Goal: Task Accomplishment & Management: Use online tool/utility

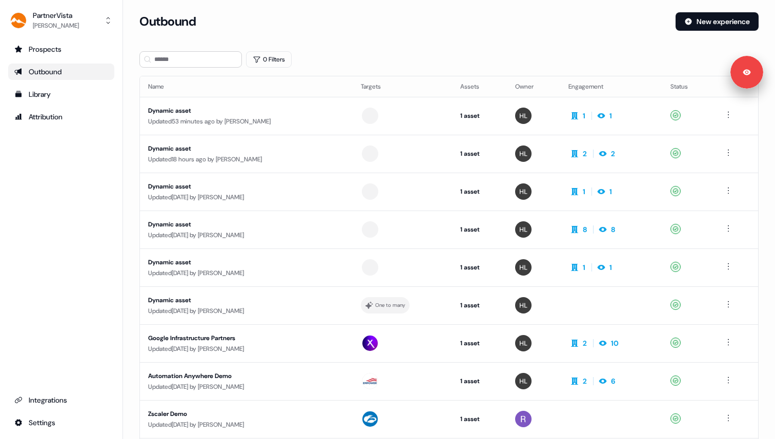
click at [49, 104] on ul "Prospects Outbound Library Attribution" at bounding box center [61, 83] width 106 height 84
click at [50, 95] on div "Library" at bounding box center [61, 94] width 94 height 10
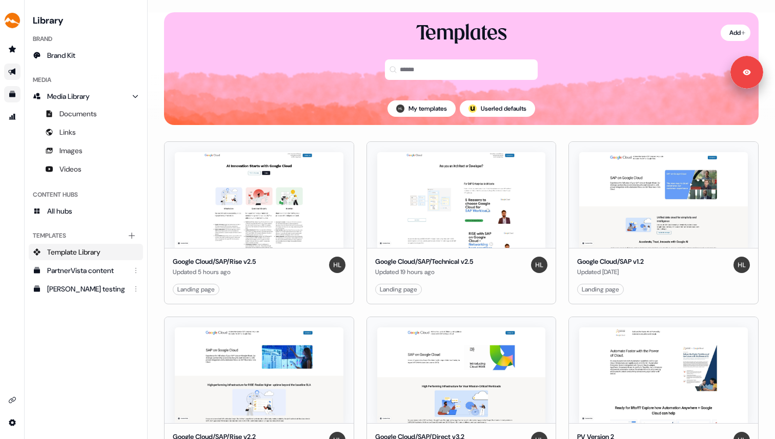
click at [12, 73] on icon "Go to outbound experience" at bounding box center [12, 72] width 8 height 8
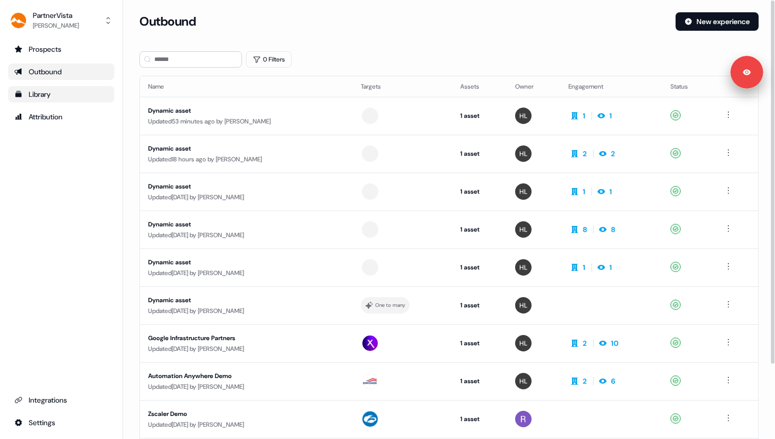
click at [241, 111] on div "Dynamic asset" at bounding box center [245, 111] width 194 height 10
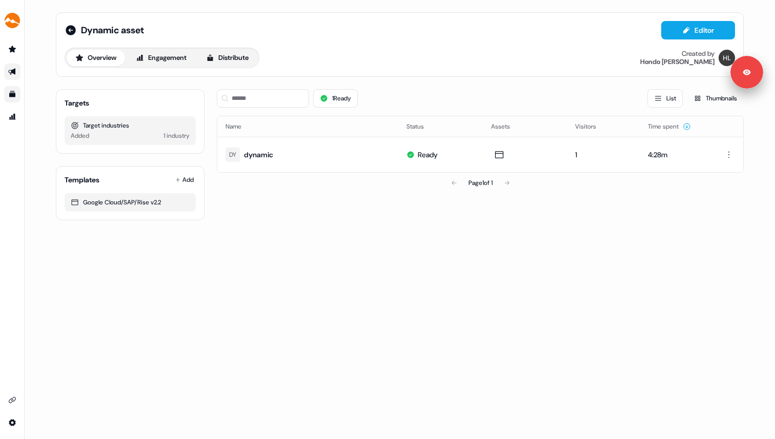
click at [311, 141] on td "DY dynamic" at bounding box center [307, 154] width 181 height 35
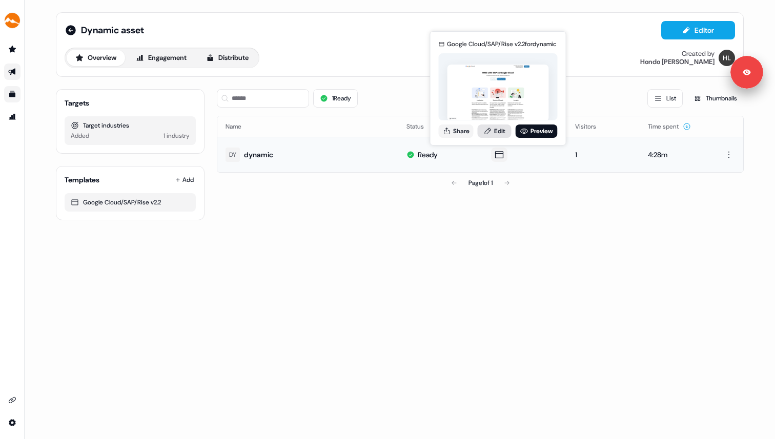
click at [499, 135] on link "Edit" at bounding box center [495, 131] width 34 height 13
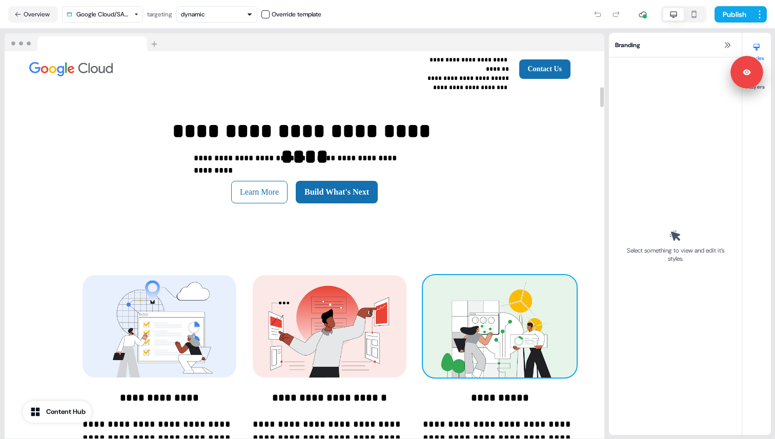
click at [479, 323] on img at bounding box center [500, 326] width 154 height 103
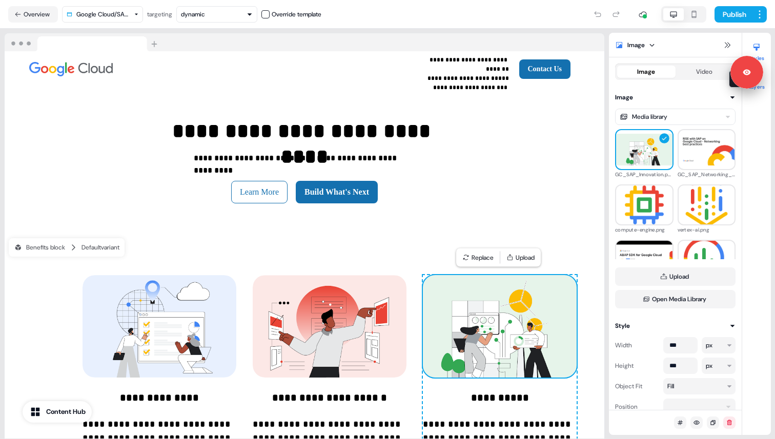
click at [763, 88] on button "Layers" at bounding box center [756, 79] width 29 height 23
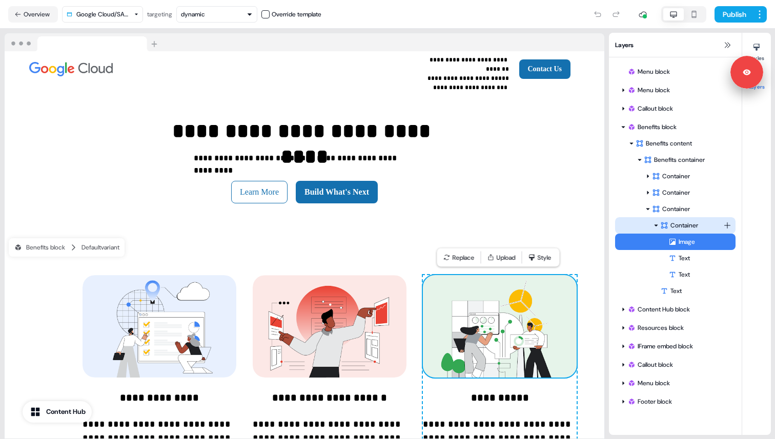
click at [697, 229] on div "Container" at bounding box center [691, 225] width 63 height 10
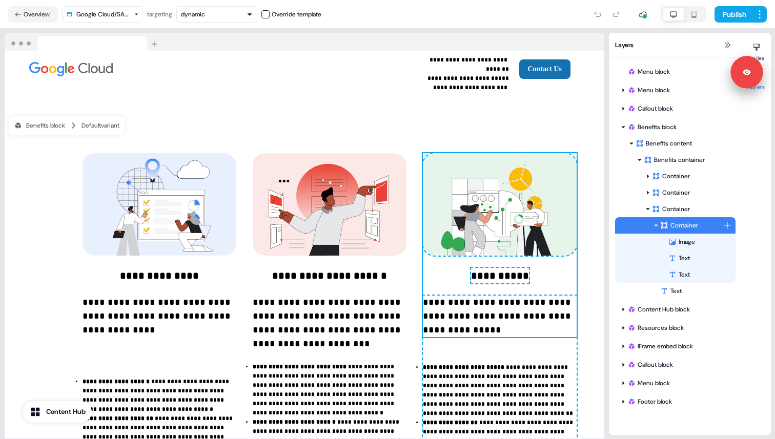
scroll to position [122, 0]
click at [693, 213] on div "Container" at bounding box center [687, 209] width 71 height 10
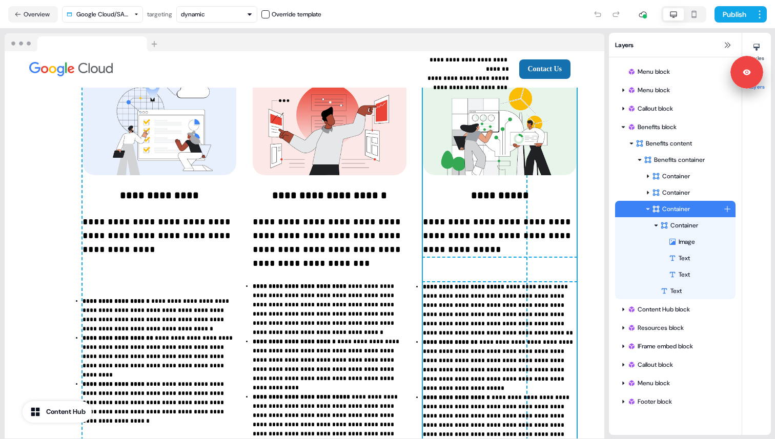
scroll to position [213, 0]
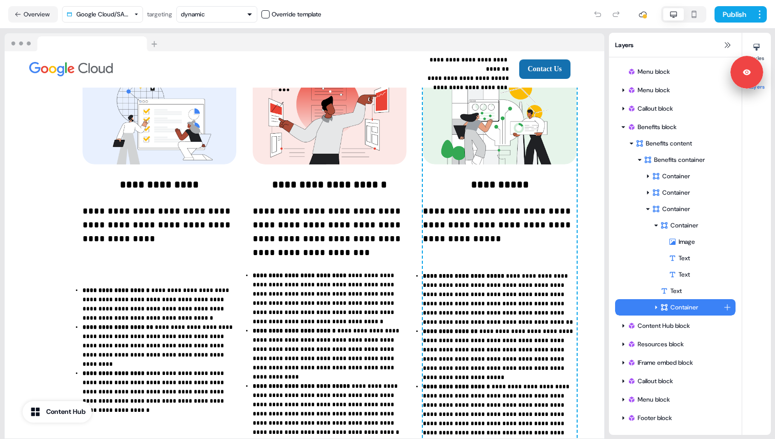
click at [685, 307] on div "Container" at bounding box center [691, 307] width 63 height 10
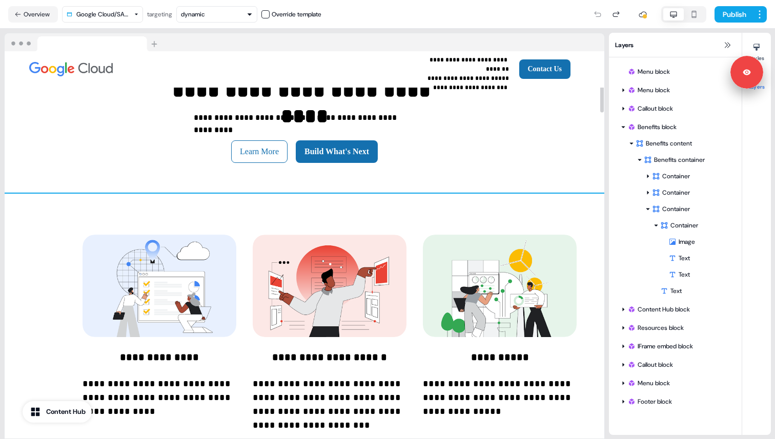
scroll to position [0, 0]
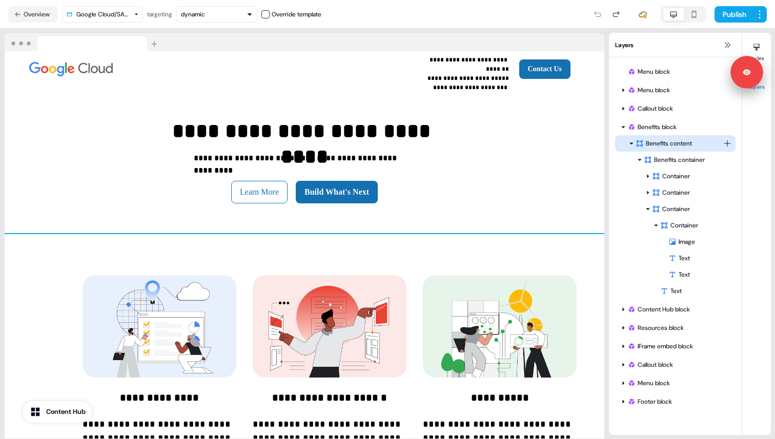
click at [661, 139] on div "Benefits content" at bounding box center [680, 143] width 88 height 10
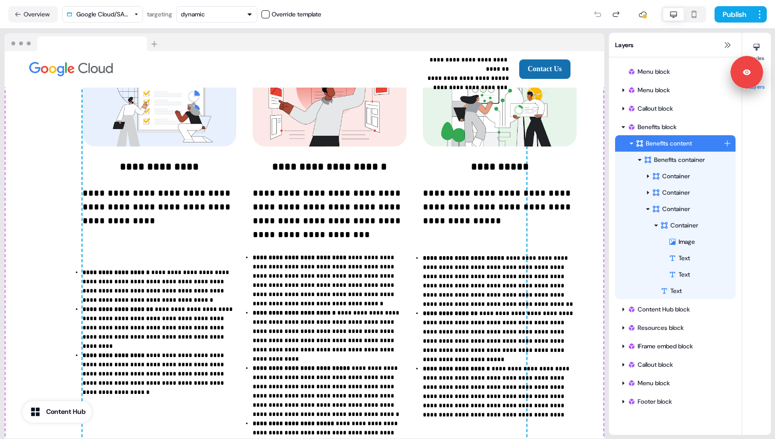
scroll to position [246, 0]
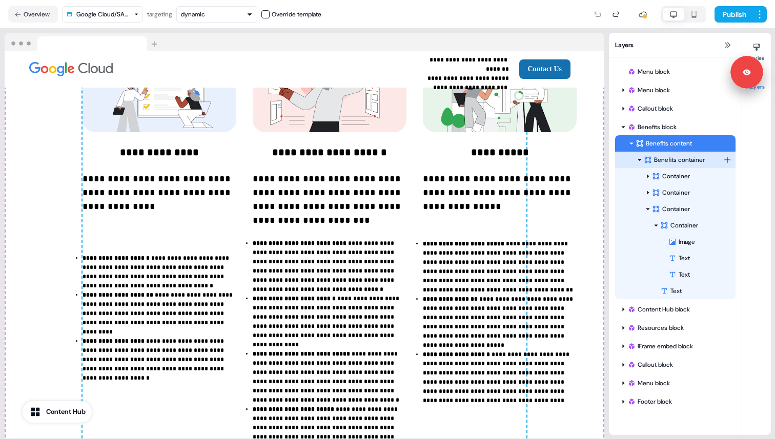
click at [665, 161] on div "Benefits container" at bounding box center [683, 160] width 79 height 10
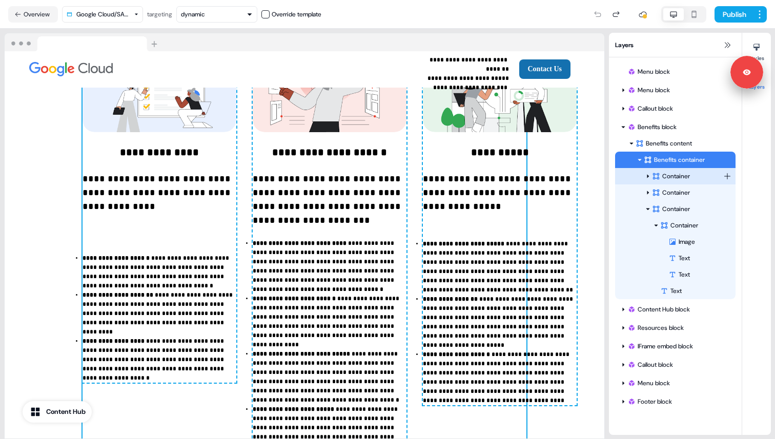
click at [668, 173] on div "Container" at bounding box center [687, 176] width 71 height 10
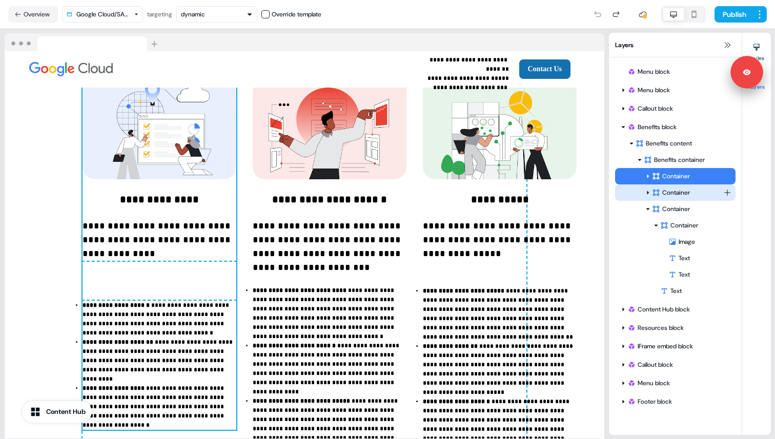
scroll to position [197, 0]
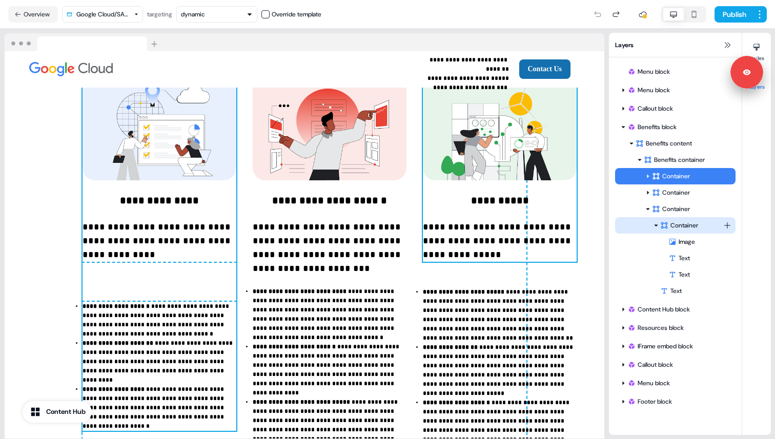
click at [682, 227] on div "Container" at bounding box center [691, 225] width 63 height 10
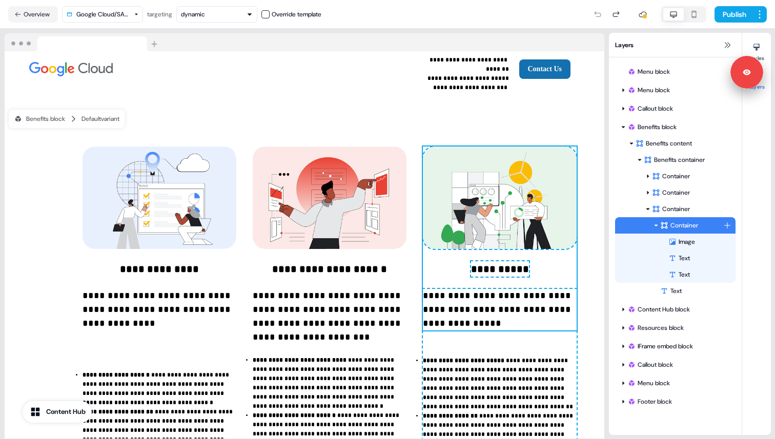
scroll to position [122, 0]
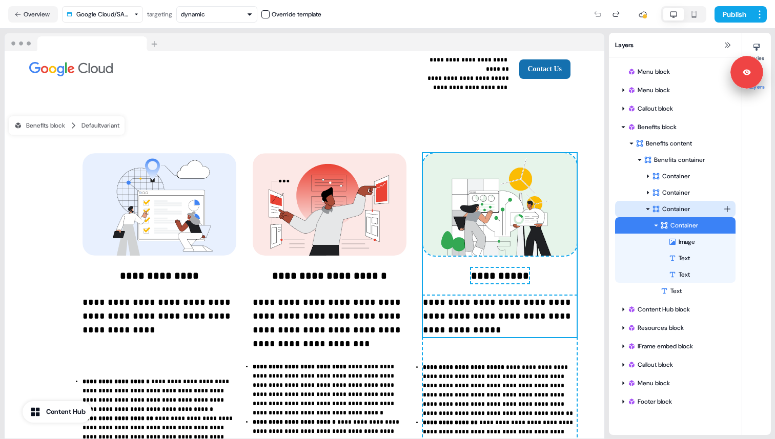
click at [679, 210] on div "Container" at bounding box center [687, 209] width 71 height 10
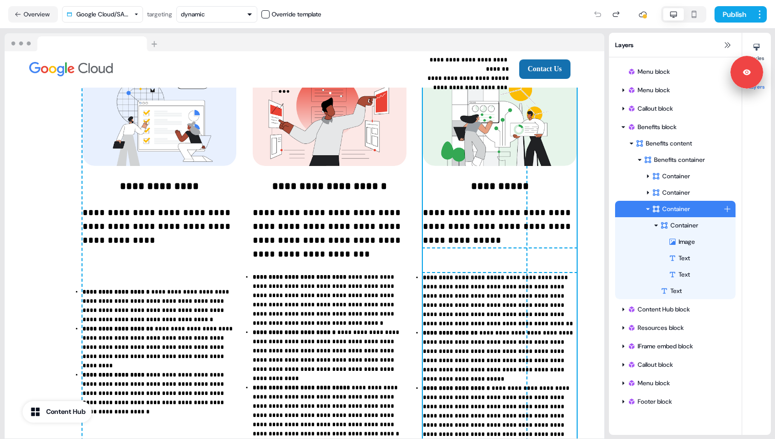
scroll to position [213, 0]
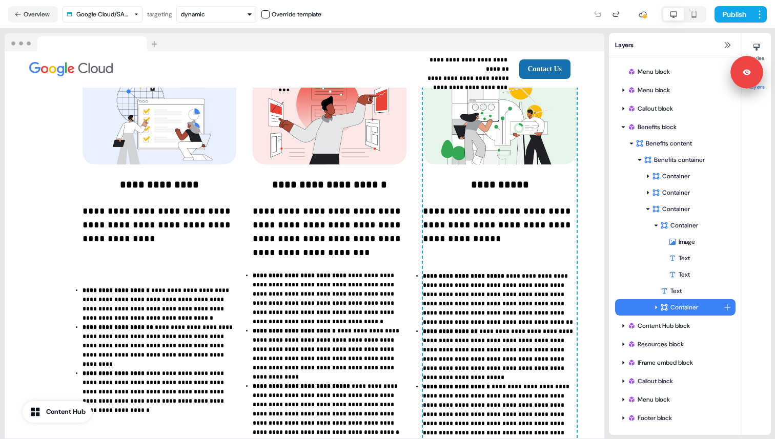
click at [677, 311] on div "Container" at bounding box center [691, 307] width 63 height 10
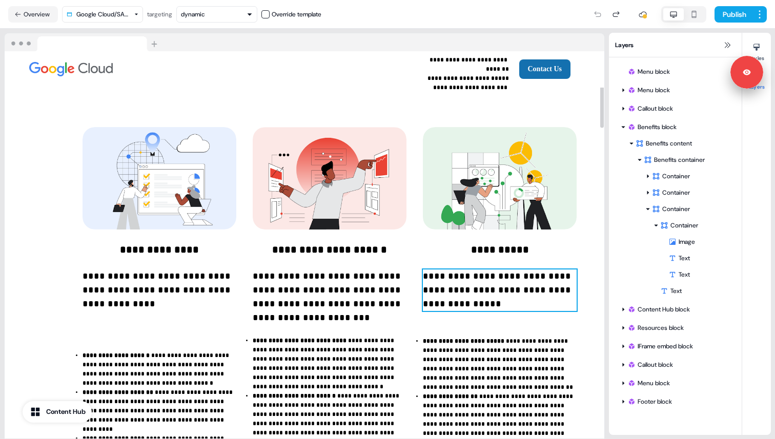
scroll to position [131, 0]
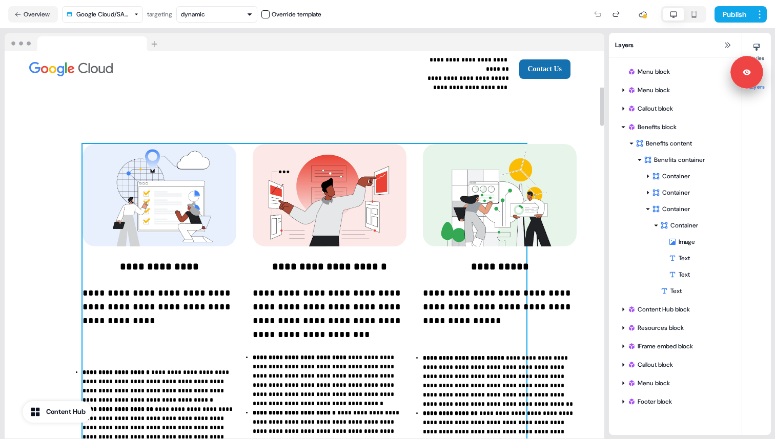
click at [249, 153] on div "**********" at bounding box center [305, 368] width 444 height 449
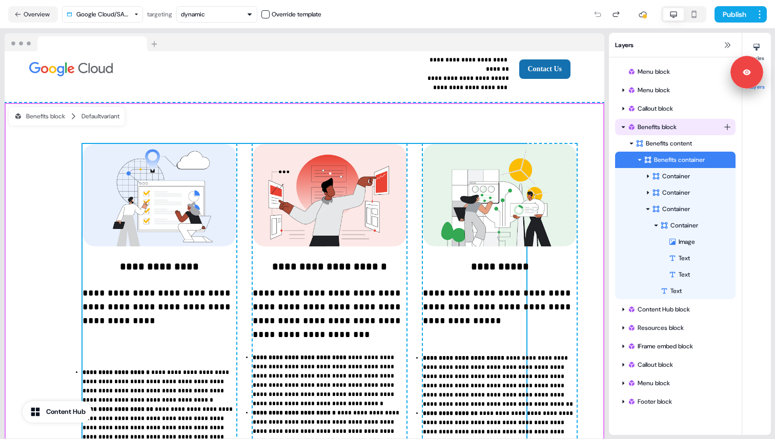
click at [659, 119] on div "Benefits block" at bounding box center [675, 127] width 120 height 16
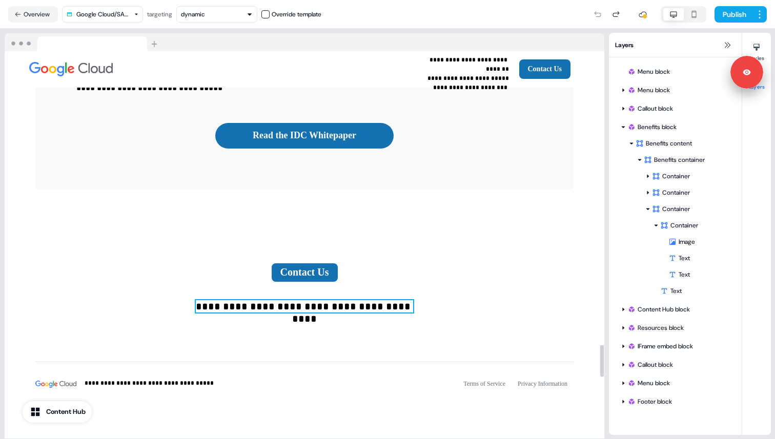
scroll to position [2315, 0]
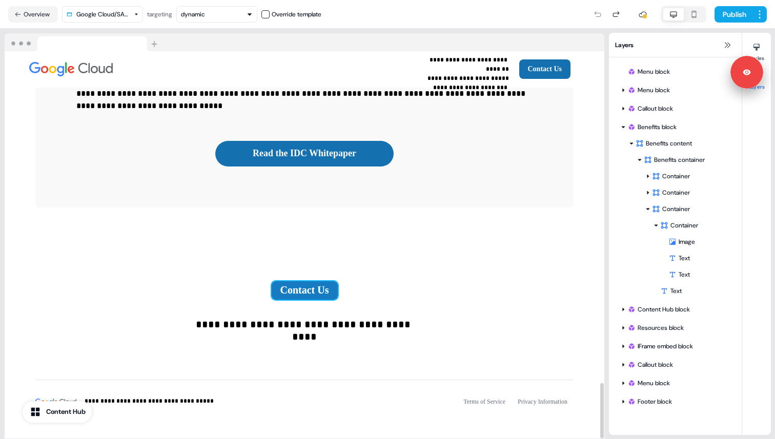
click at [319, 281] on button "Contact Us" at bounding box center [305, 290] width 66 height 18
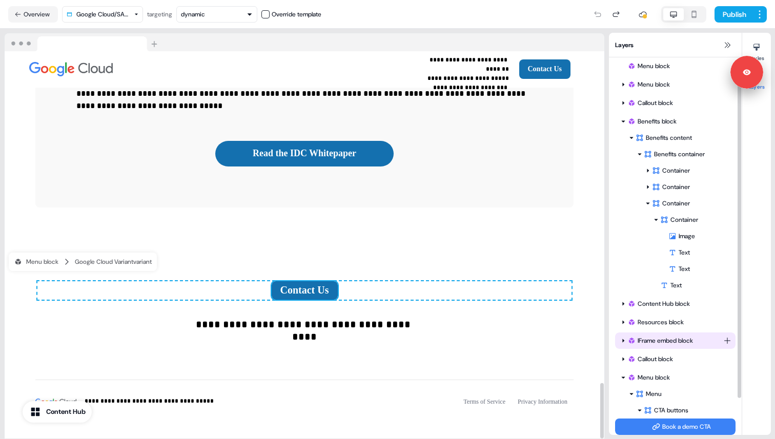
scroll to position [47, 0]
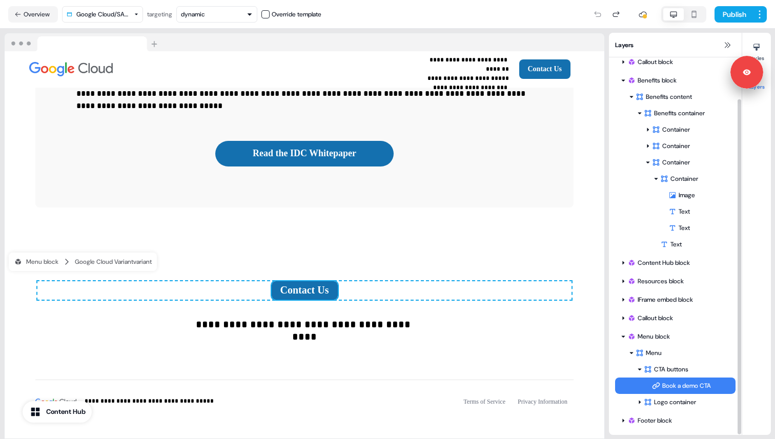
click at [631, 389] on div "Book a demo CTA" at bounding box center [675, 386] width 120 height 16
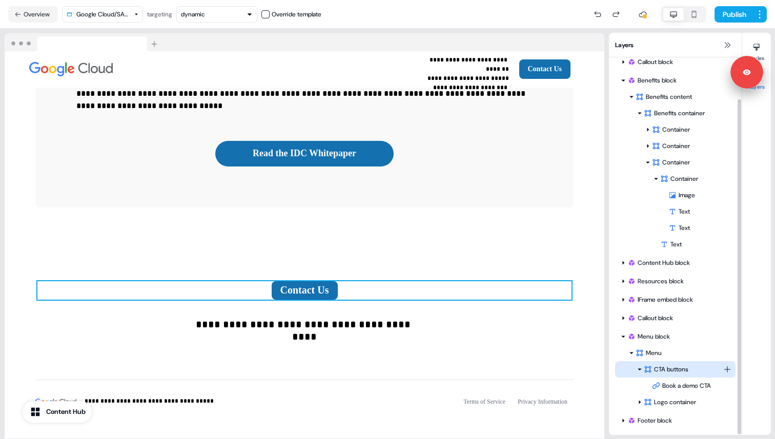
click at [663, 371] on div "CTA buttons" at bounding box center [683, 369] width 79 height 10
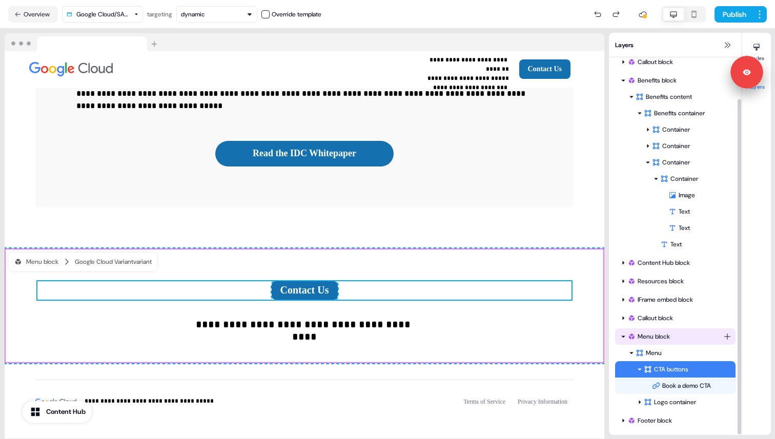
click at [642, 339] on div "Menu block" at bounding box center [675, 337] width 96 height 10
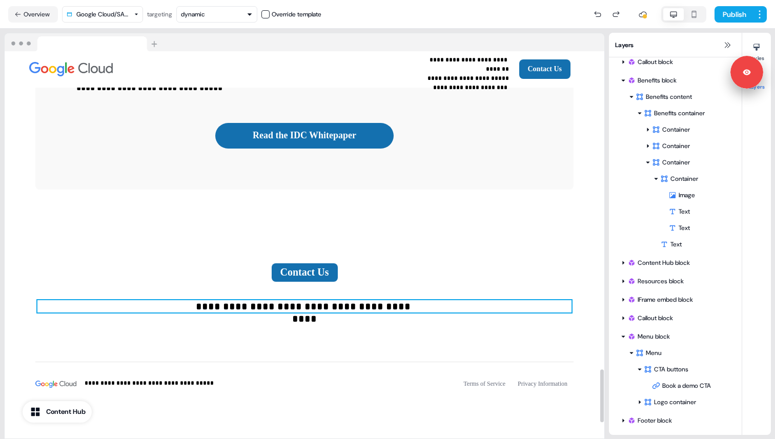
scroll to position [2315, 0]
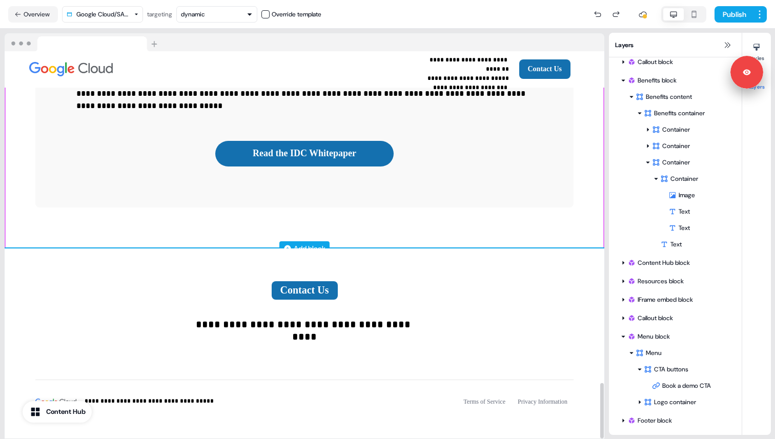
click at [482, 243] on div "Add block" at bounding box center [305, 248] width 600 height 10
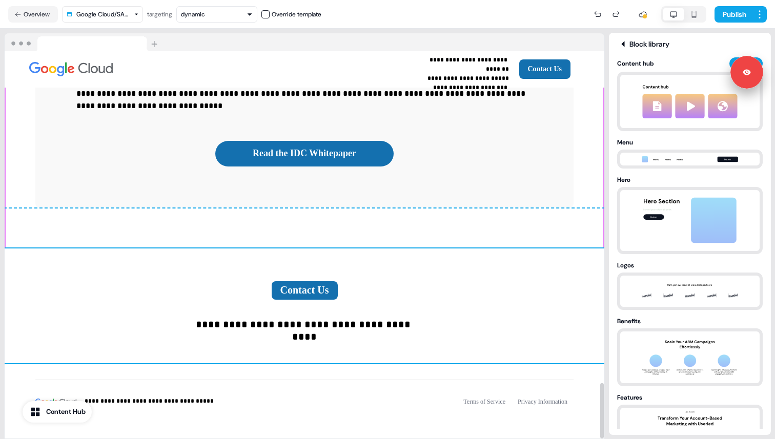
click at [480, 249] on div "**********" at bounding box center [305, 306] width 600 height 115
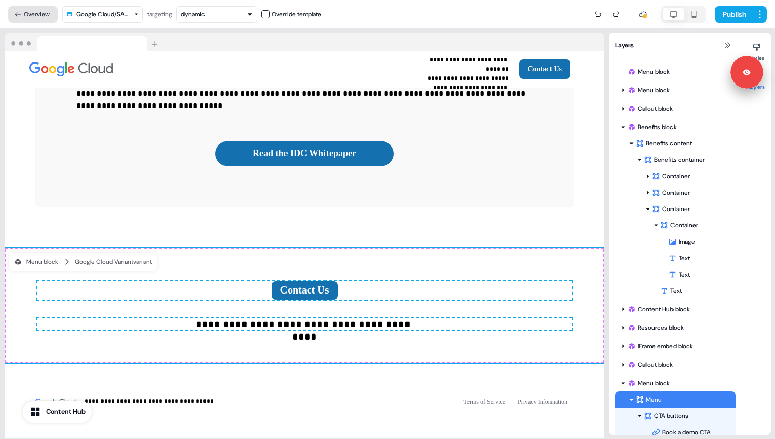
click at [38, 20] on button "Overview" at bounding box center [33, 14] width 50 height 16
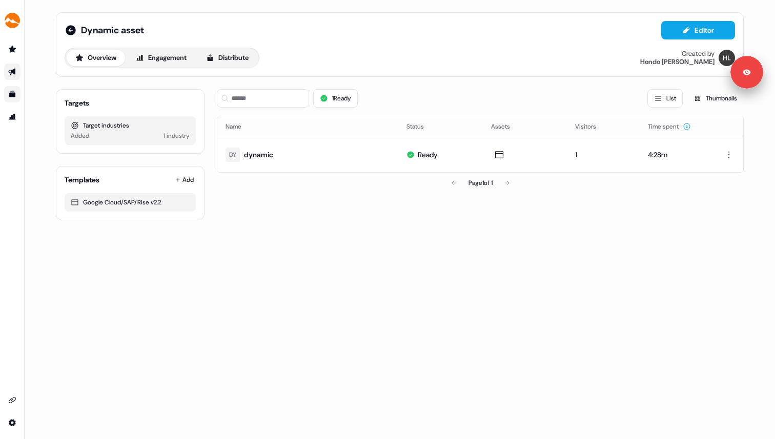
click at [148, 307] on div "Dynamic asset Editor Overview Engagement Distribute Created by Hondo Lewis Targ…" at bounding box center [400, 219] width 750 height 439
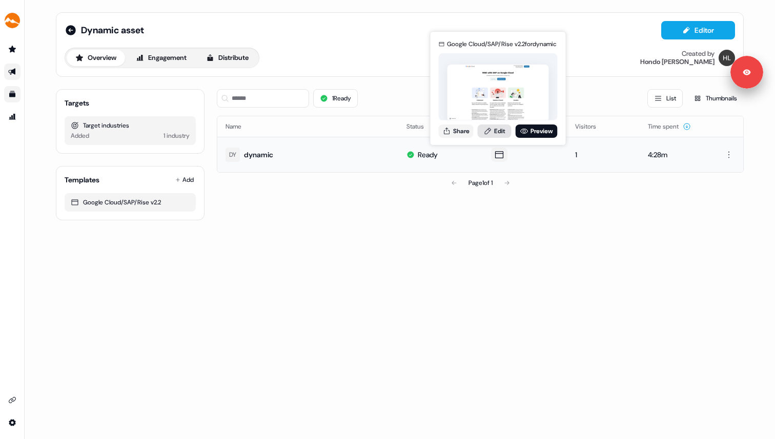
click at [503, 133] on link "Edit" at bounding box center [495, 131] width 34 height 13
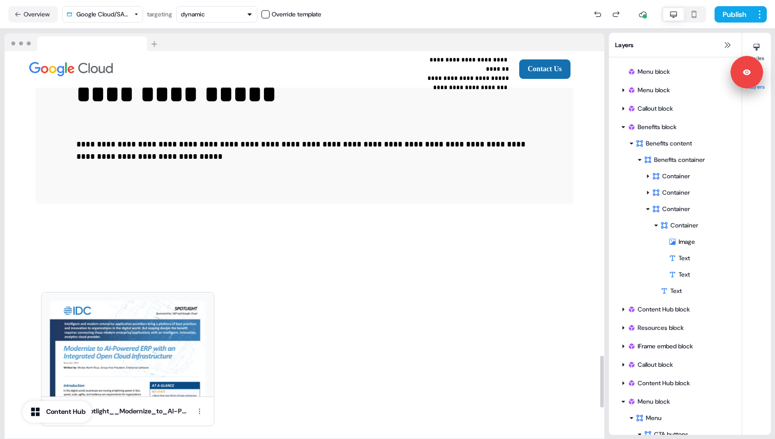
scroll to position [2267, 0]
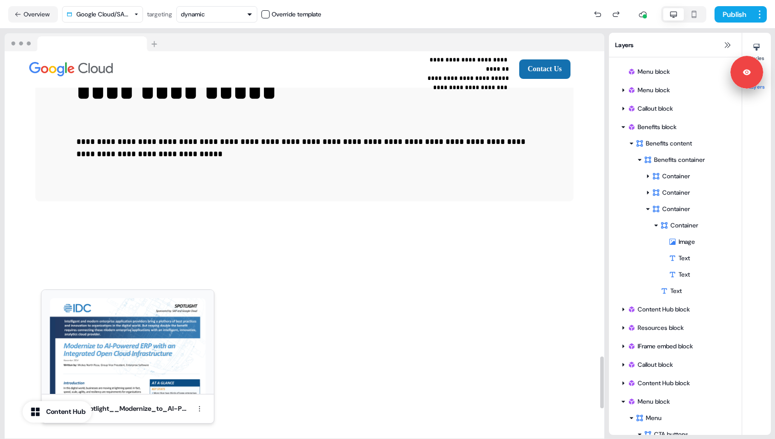
click at [162, 290] on div at bounding box center [128, 342] width 172 height 104
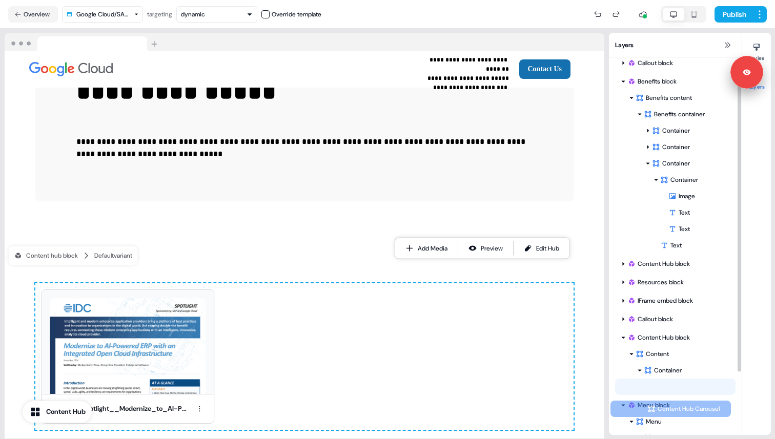
scroll to position [114, 0]
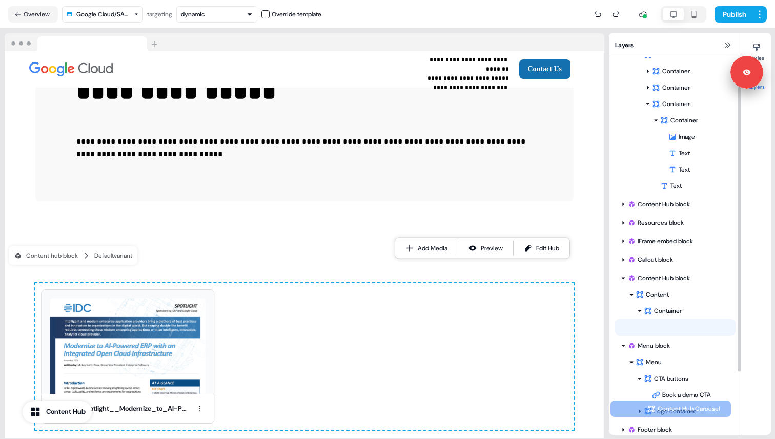
drag, startPoint x: 672, startPoint y: 424, endPoint x: 668, endPoint y: 407, distance: 17.9
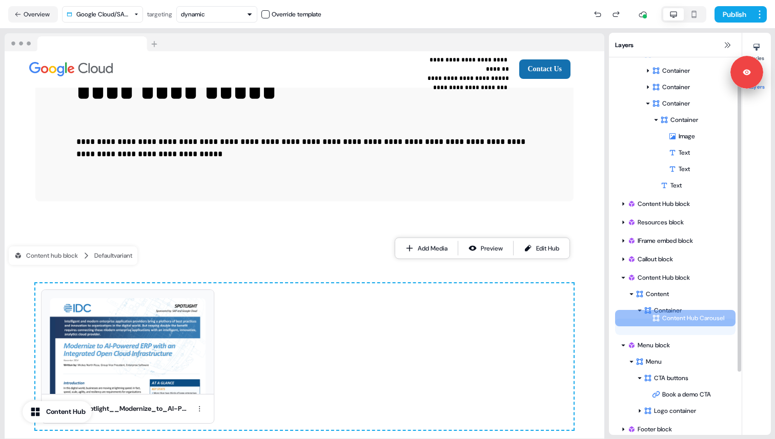
click at [668, 335] on div "Content Hub Carousel Content Hub Carousel To pick up a draggable item, press th…" at bounding box center [675, 327] width 120 height 16
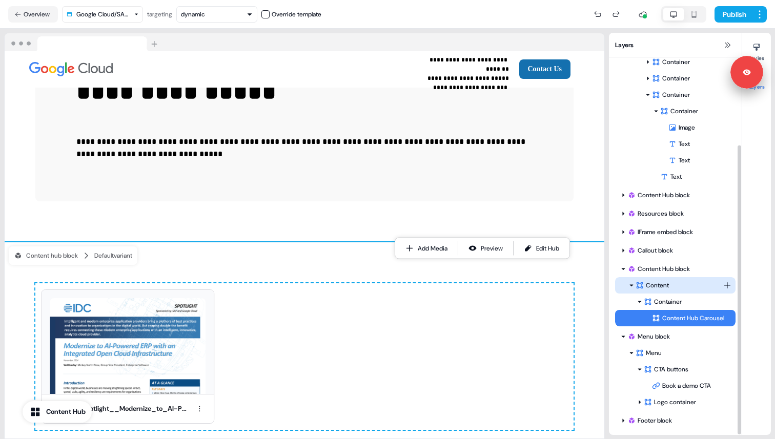
click at [661, 280] on div "Content" at bounding box center [680, 285] width 88 height 10
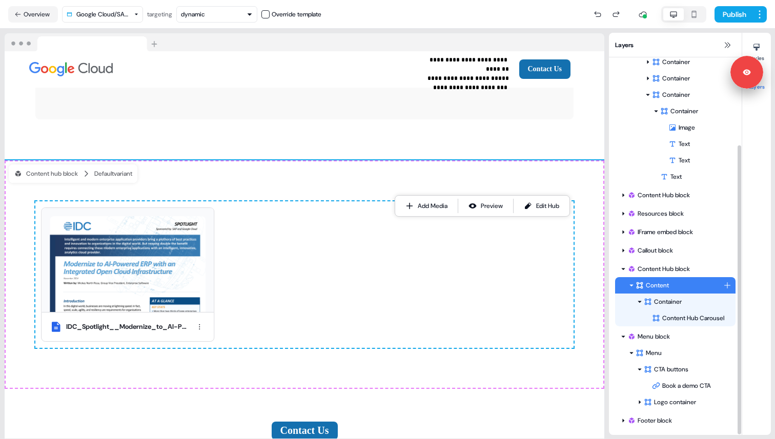
scroll to position [2360, 0]
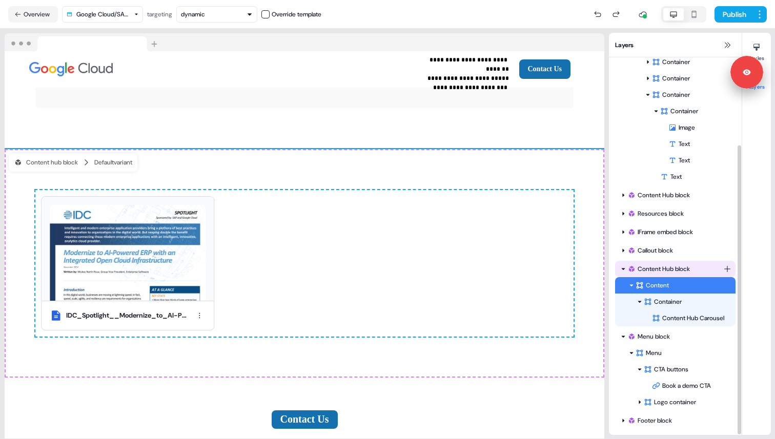
click at [655, 266] on div "Content Hub block" at bounding box center [675, 269] width 96 height 10
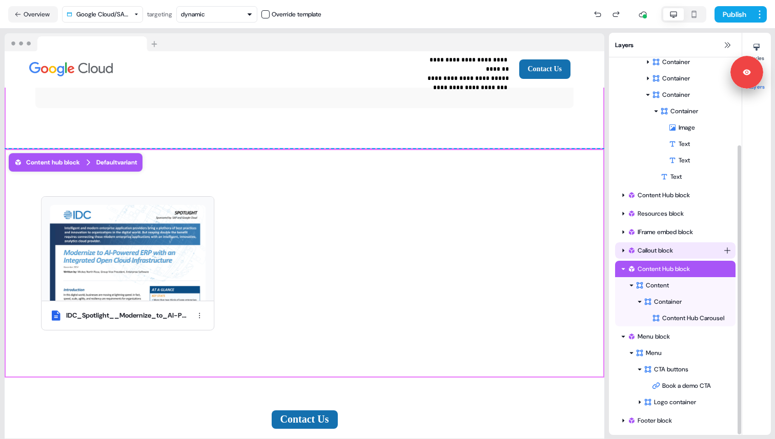
click at [656, 252] on div "Callout block" at bounding box center [675, 251] width 96 height 10
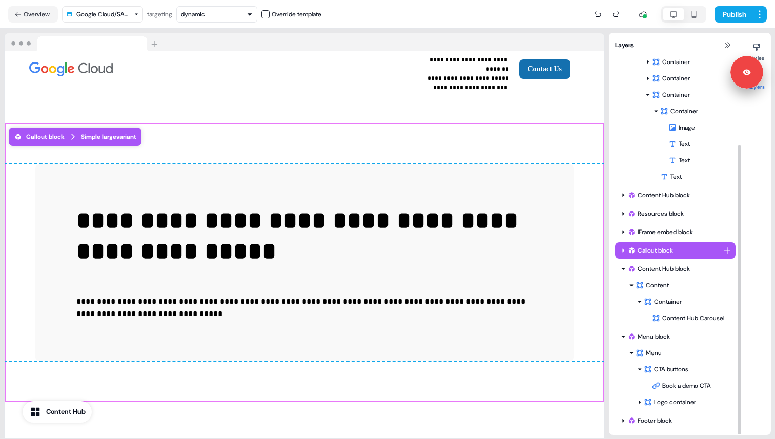
scroll to position [2107, 0]
click at [624, 252] on icon at bounding box center [623, 250] width 5 height 5
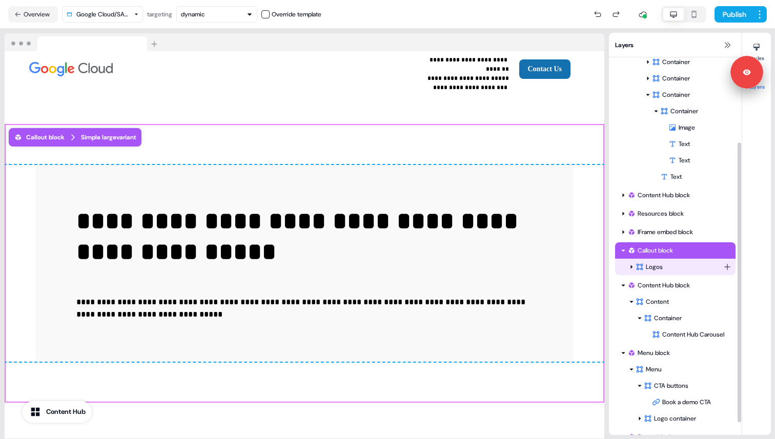
click at [632, 267] on icon at bounding box center [631, 268] width 2 height 4
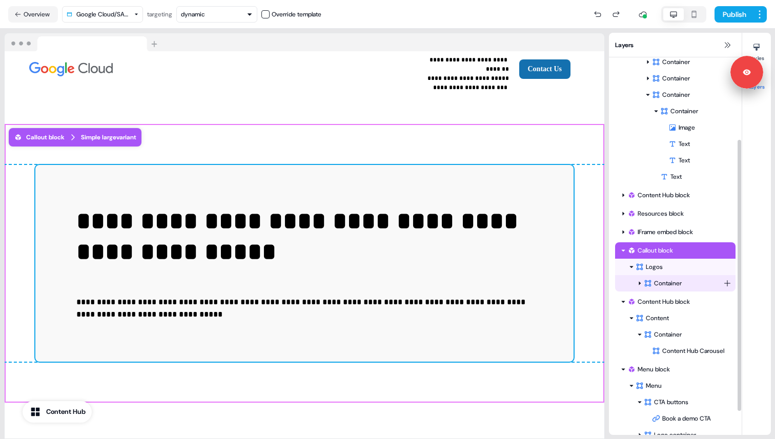
click at [659, 286] on div "Container" at bounding box center [683, 283] width 79 height 10
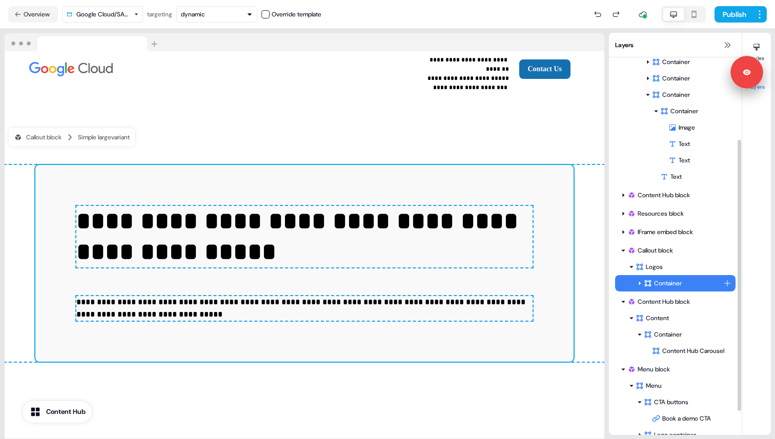
click at [639, 285] on icon at bounding box center [639, 283] width 5 height 5
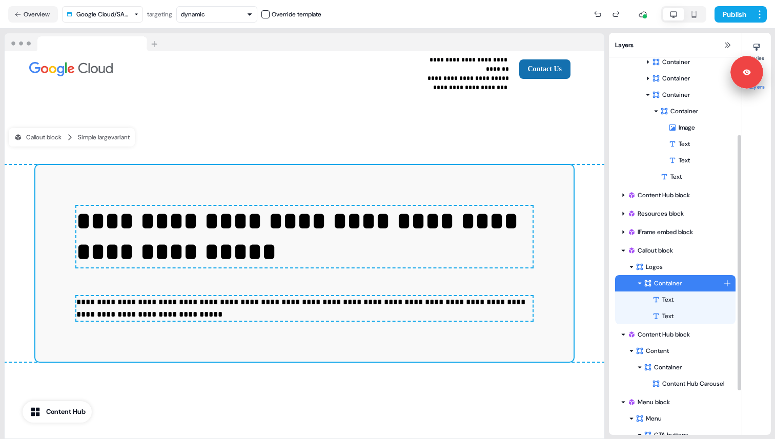
click at [671, 284] on div "Container" at bounding box center [683, 283] width 79 height 10
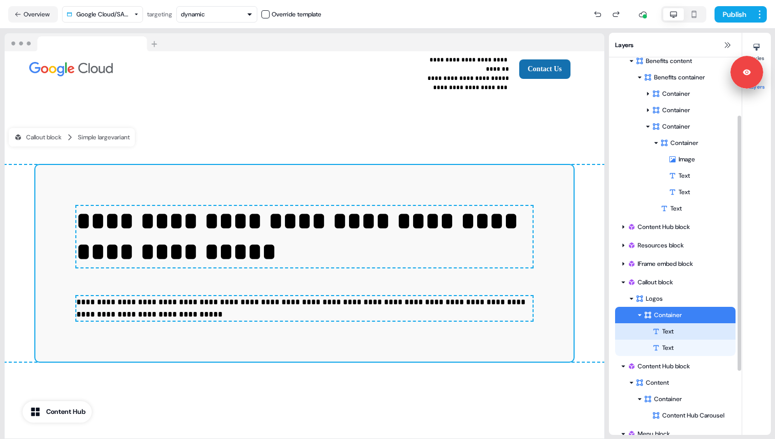
scroll to position [79, 0]
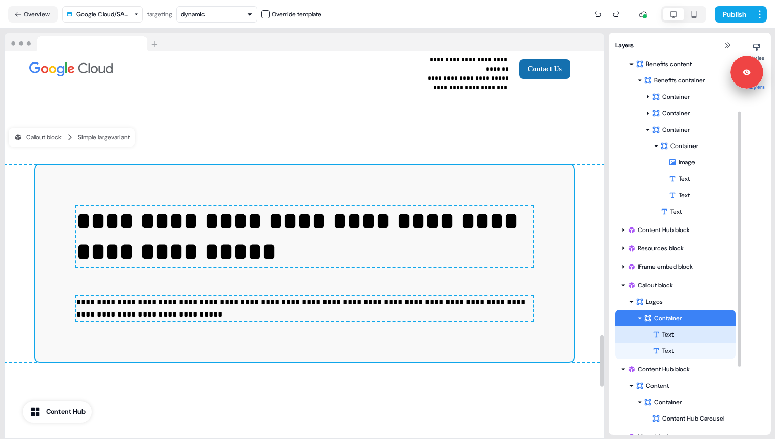
click at [661, 339] on div "Text" at bounding box center [694, 335] width 84 height 10
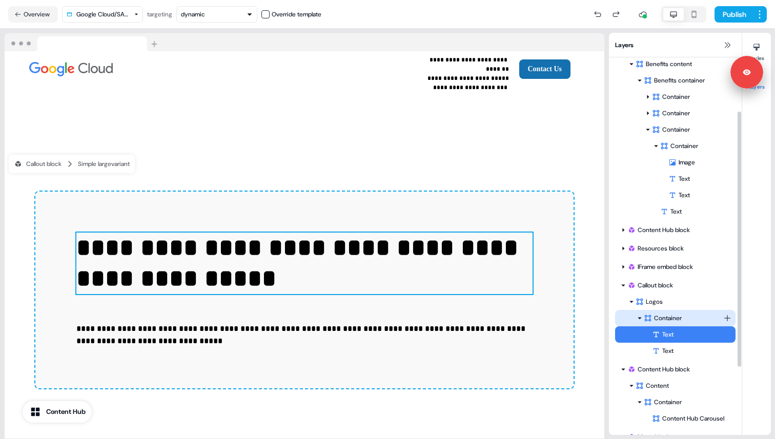
click at [678, 317] on div "Container" at bounding box center [683, 318] width 79 height 10
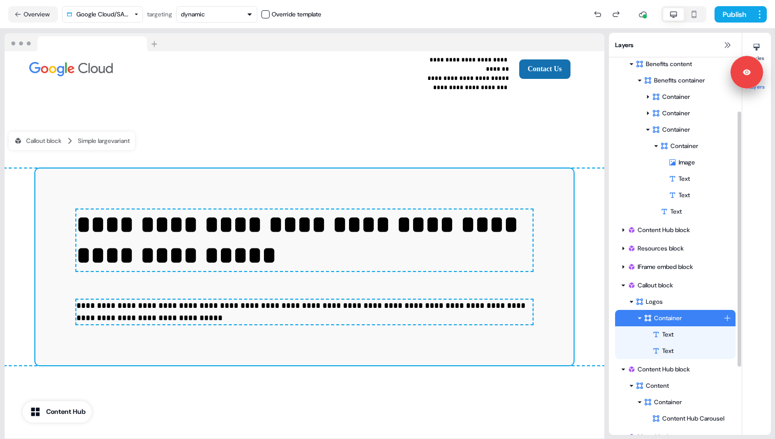
scroll to position [2107, 0]
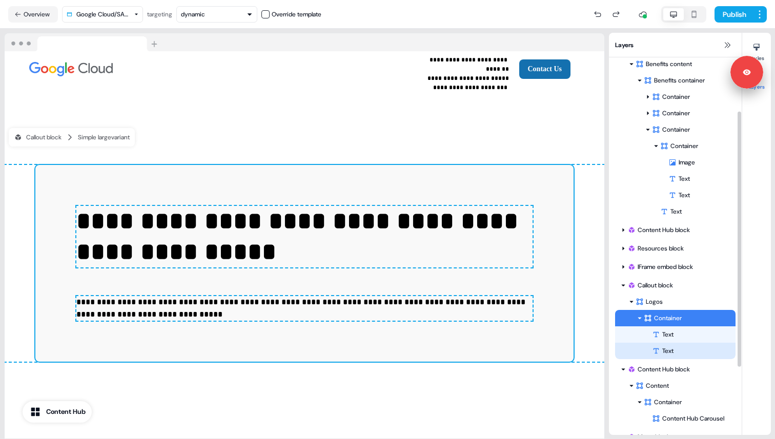
click at [661, 348] on div "Text" at bounding box center [694, 351] width 84 height 10
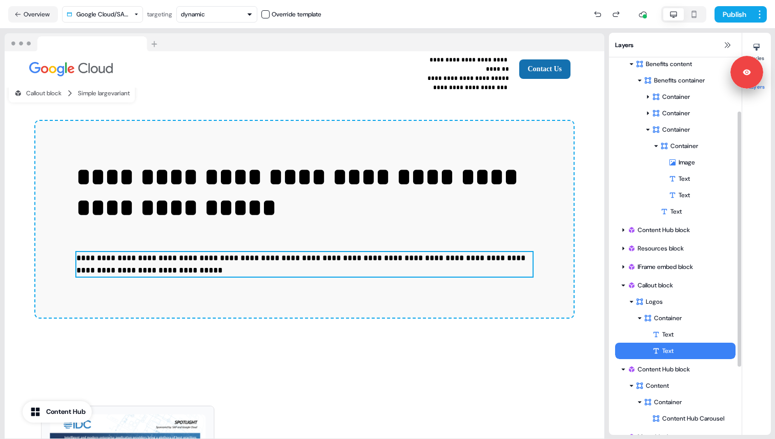
scroll to position [2152, 0]
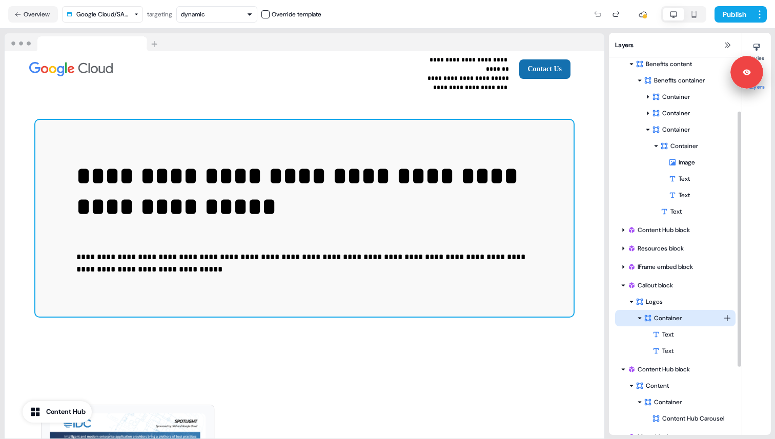
click at [656, 320] on div "Container" at bounding box center [683, 318] width 79 height 10
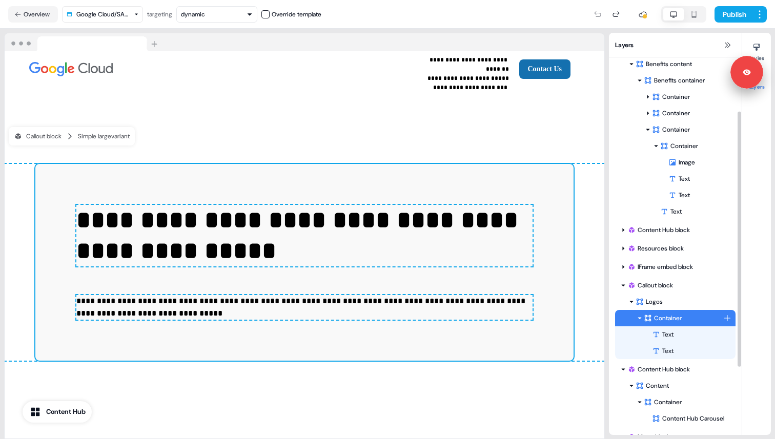
scroll to position [2107, 0]
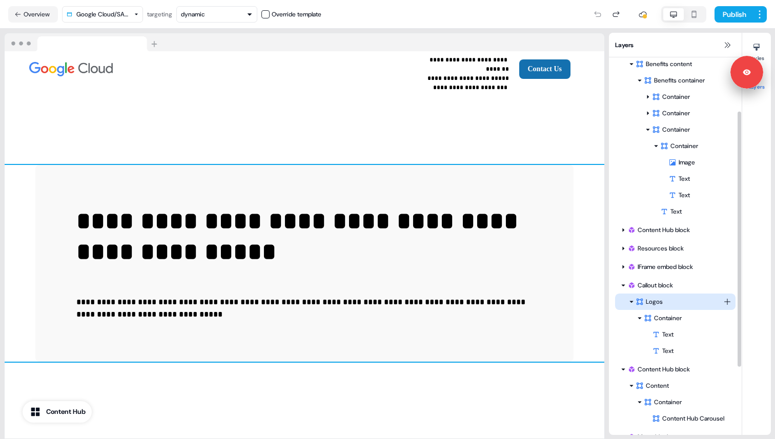
click at [660, 301] on div "Logos" at bounding box center [680, 302] width 88 height 10
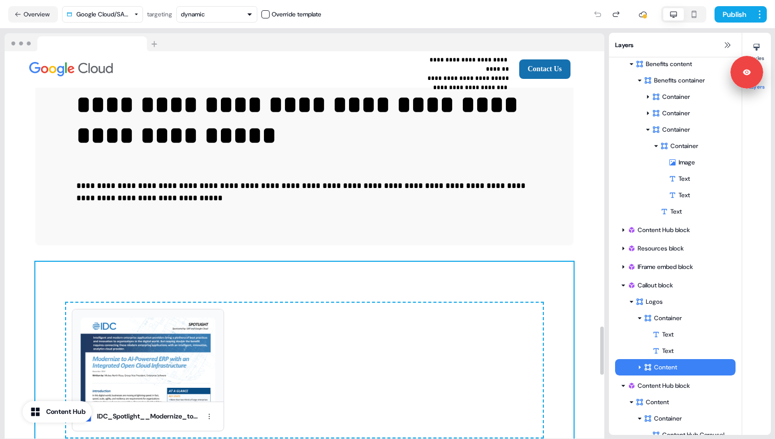
scroll to position [2234, 0]
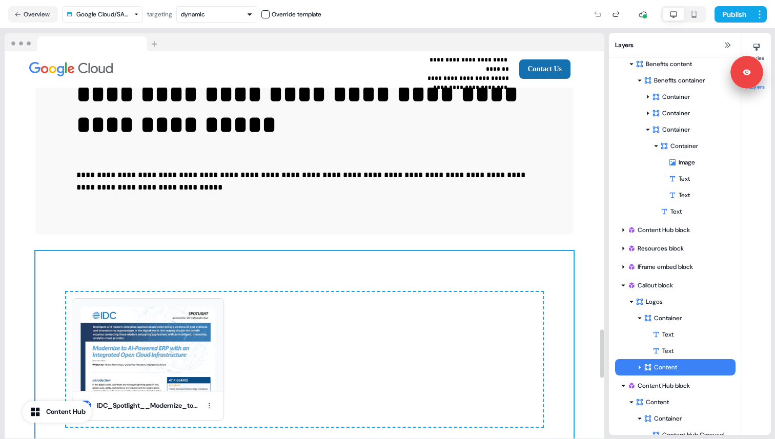
click at [419, 218] on div "**********" at bounding box center [305, 253] width 600 height 430
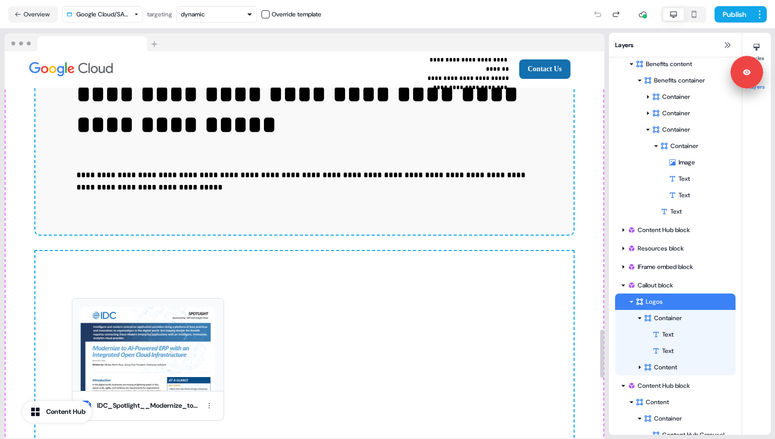
click at [369, 257] on div "IDC_Spotlight__Modernize_to_AI-Powered_ERP_with_an_Integrated_Open_Cloud_Infras…" at bounding box center [304, 359] width 538 height 217
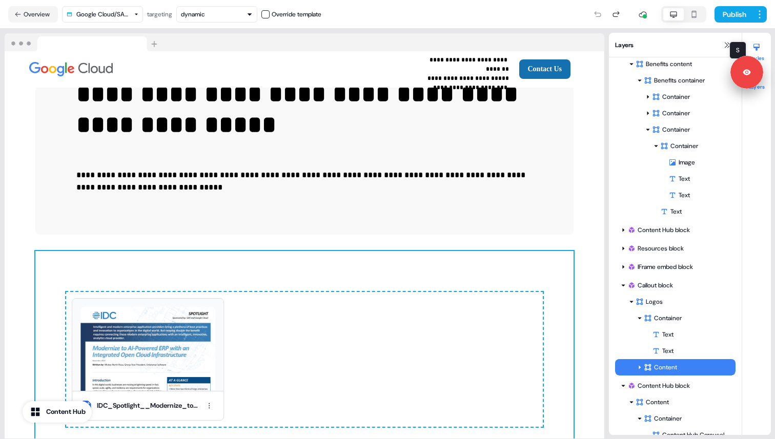
click at [759, 44] on icon at bounding box center [756, 47] width 6 height 7
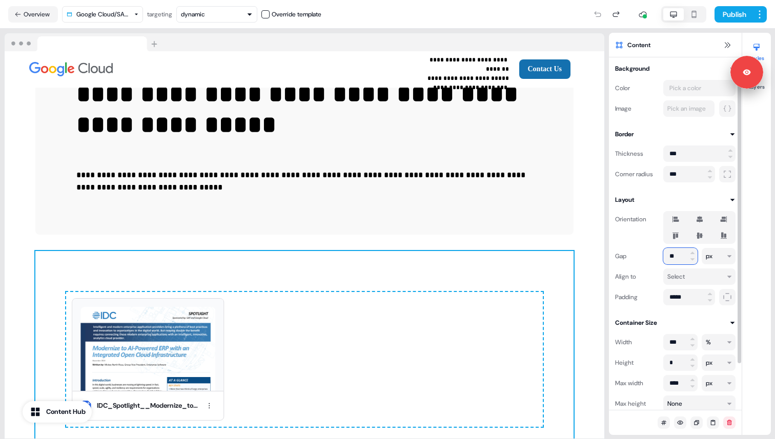
click at [675, 261] on input "**" at bounding box center [680, 256] width 34 height 16
click at [655, 268] on div "Orientation Gap * px Align to Select Padding *****" at bounding box center [675, 255] width 120 height 100
click at [675, 252] on input "*" at bounding box center [680, 256] width 34 height 16
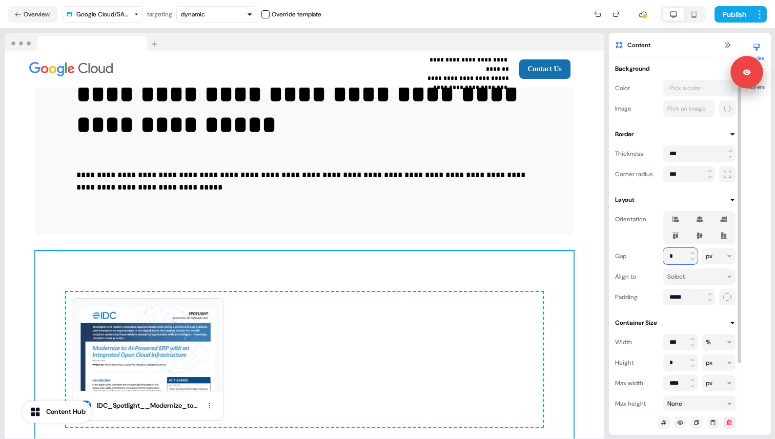
type input "*"
click at [662, 276] on div "Align to Select" at bounding box center [675, 277] width 120 height 16
click at [670, 297] on input "*****" at bounding box center [689, 297] width 52 height 16
click at [724, 296] on icon at bounding box center [727, 297] width 7 height 7
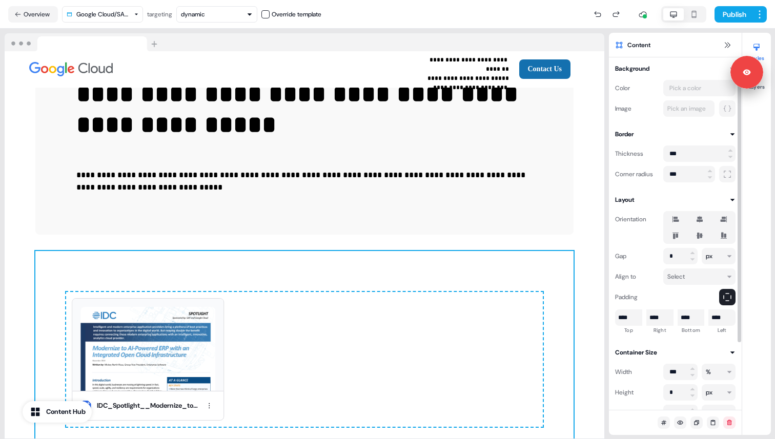
click at [726, 295] on icon at bounding box center [727, 297] width 12 height 8
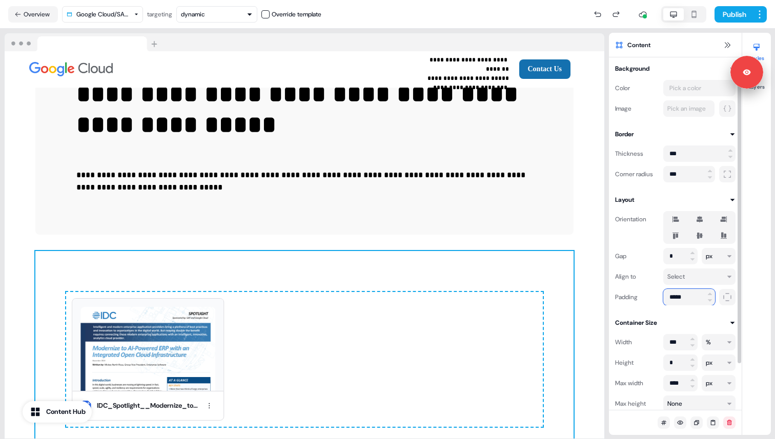
click at [674, 294] on input "*****" at bounding box center [689, 297] width 52 height 16
type input "*****"
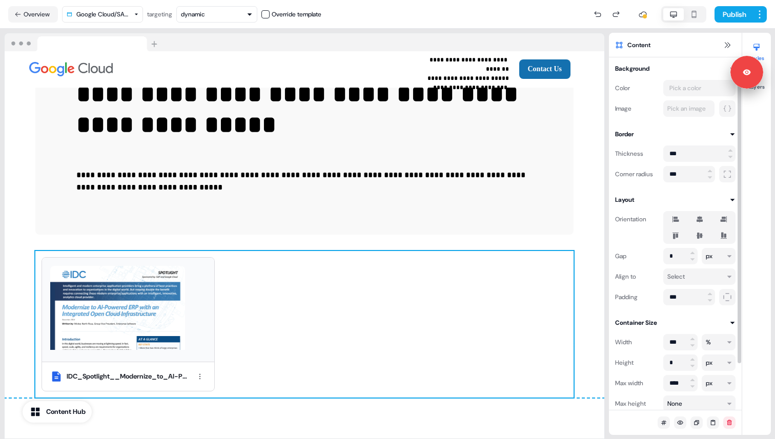
click at [660, 315] on div "Background Color Pick a color Image Pick an image Border Thickness *** Corner r…" at bounding box center [675, 261] width 133 height 394
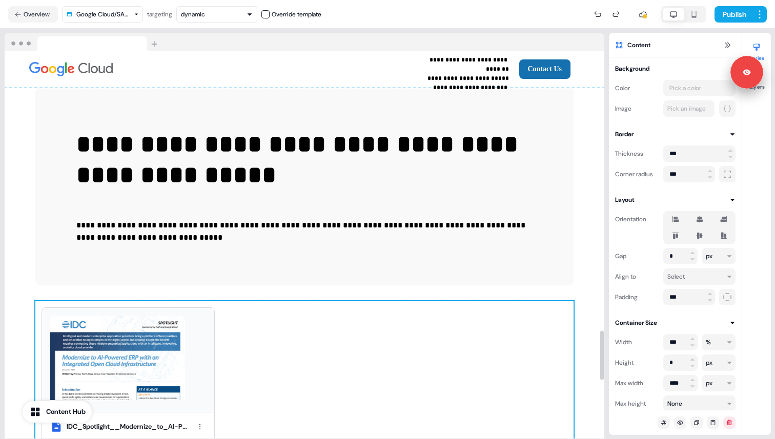
scroll to position [2178, 0]
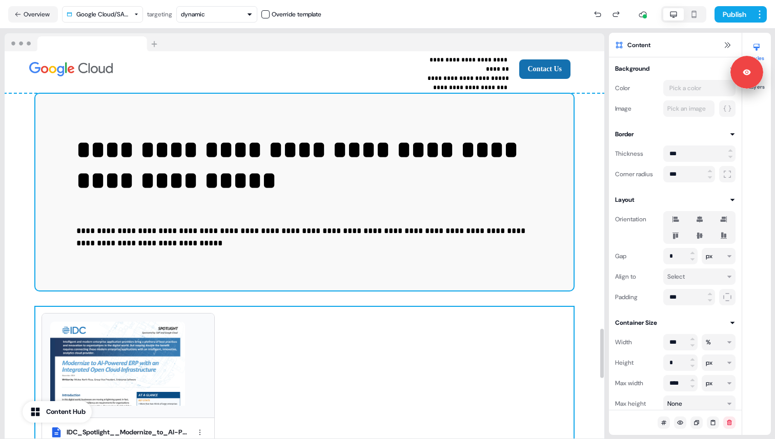
click at [246, 251] on div "**********" at bounding box center [304, 192] width 538 height 197
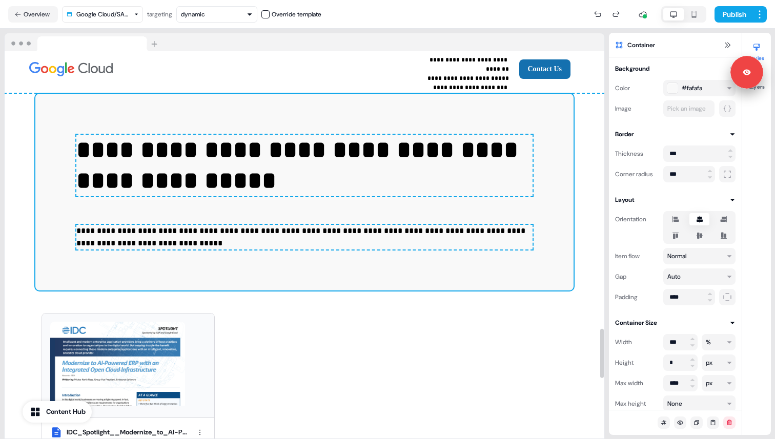
click at [220, 320] on div "IDC_Spotlight__Modernize_to_AI-Powered_ERP_with_an_Integrated_Open_Cloud_Infras…" at bounding box center [300, 380] width 546 height 147
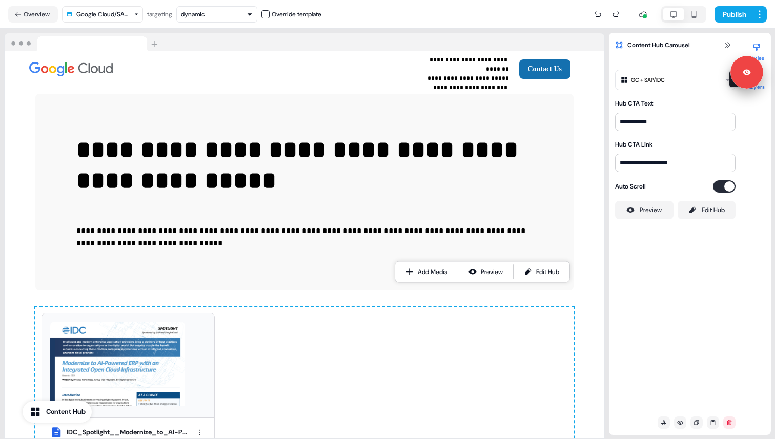
click at [764, 88] on button "Layers" at bounding box center [756, 79] width 29 height 23
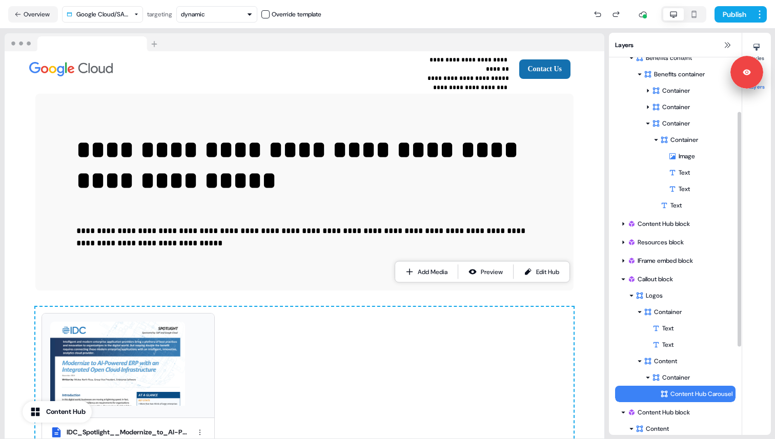
scroll to position [88, 0]
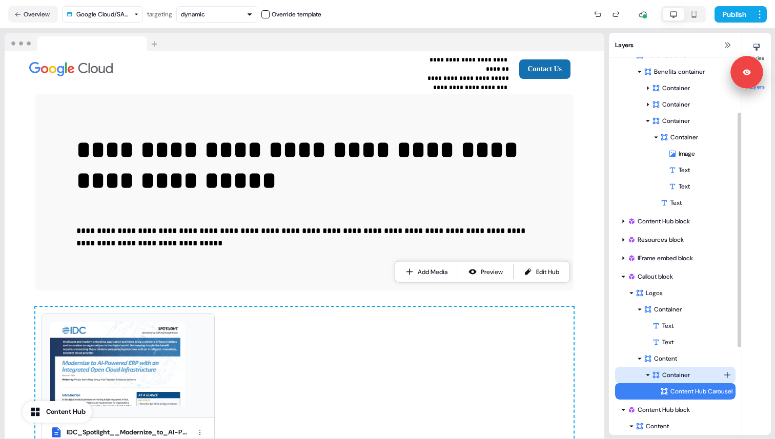
click at [670, 377] on div "Container" at bounding box center [687, 375] width 71 height 10
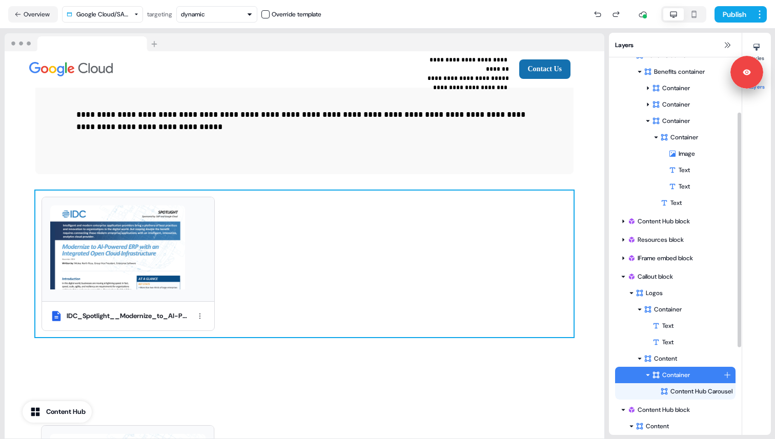
scroll to position [2295, 0]
click at [676, 389] on div "Content Hub Carousel" at bounding box center [697, 391] width 75 height 10
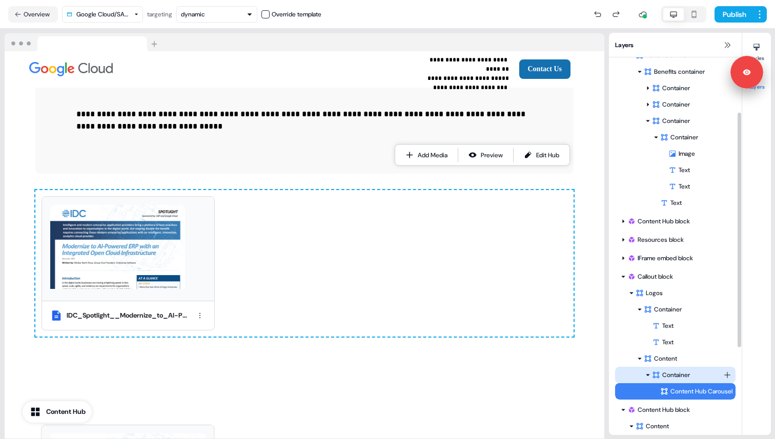
click at [676, 376] on div "Container" at bounding box center [687, 375] width 71 height 10
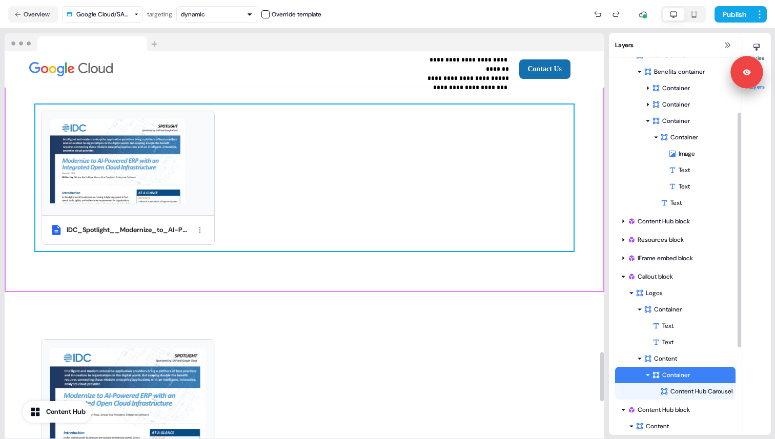
scroll to position [2493, 0]
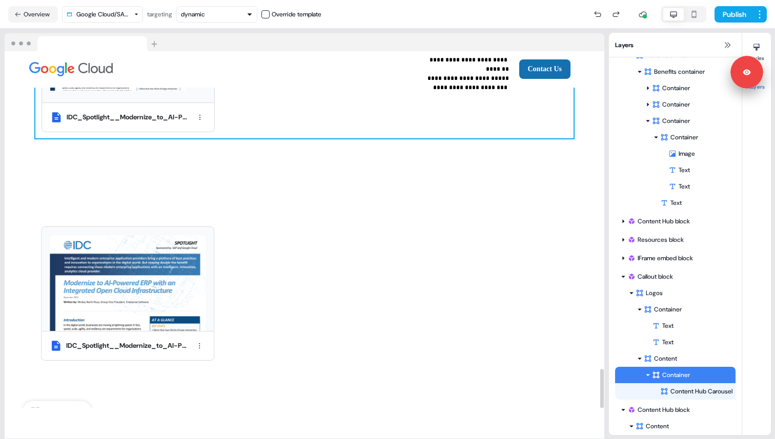
click at [246, 261] on div "IDC_Spotlight__Modernize_to_AI-Powered_ERP_with_an_Integrated_Open_Cloud_Infras…" at bounding box center [300, 293] width 546 height 147
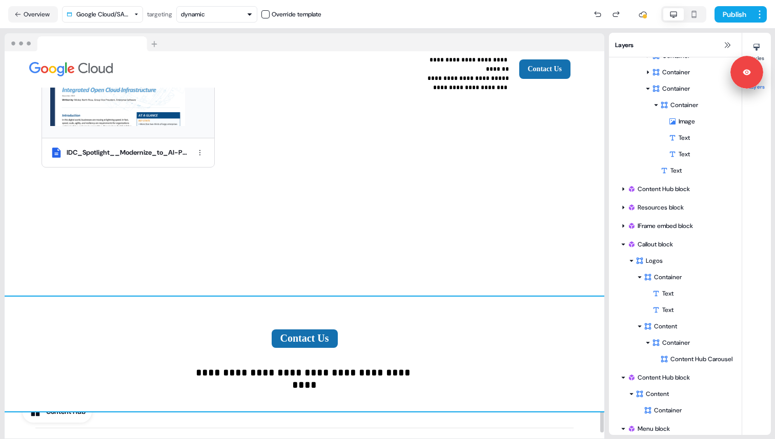
scroll to position [2431, 0]
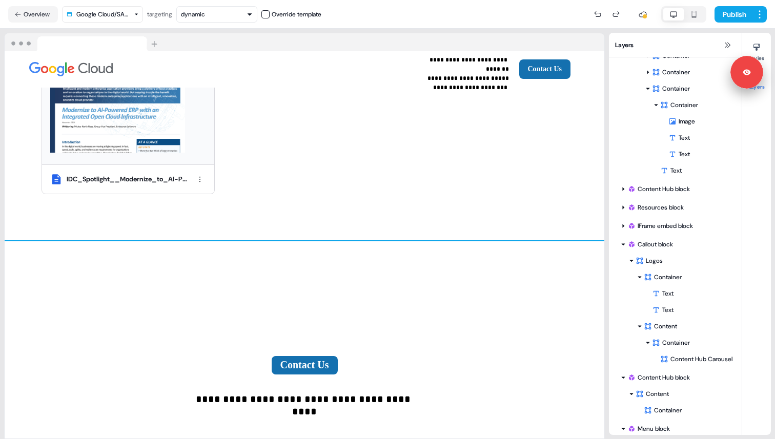
click at [204, 260] on div "To pick up a draggable item, press the space bar. While dragging, use the arrow…" at bounding box center [305, 282] width 600 height 82
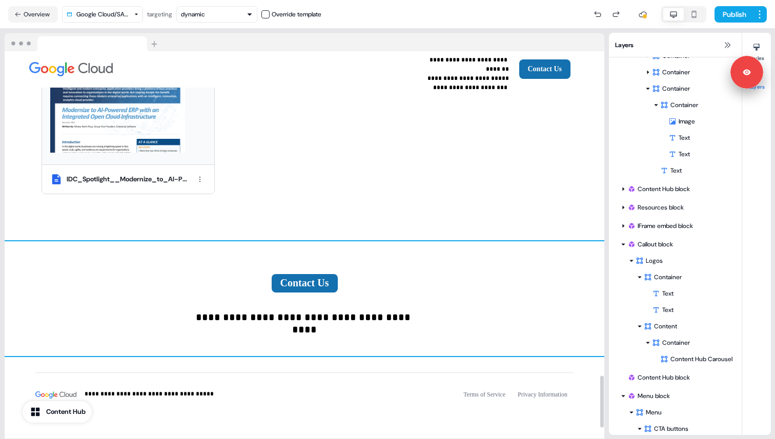
scroll to position [2424, 0]
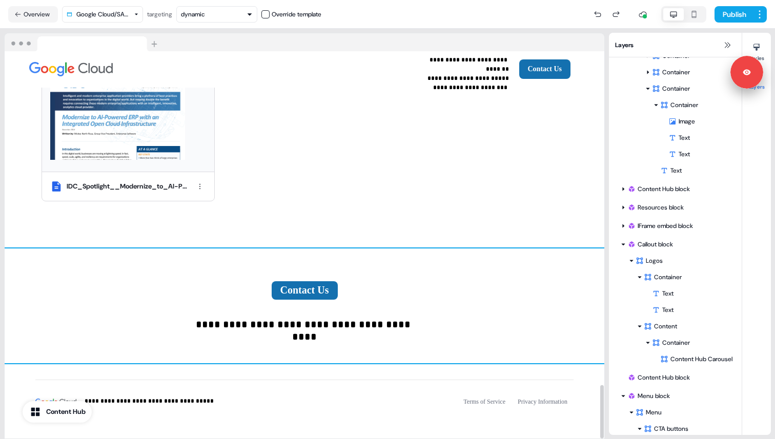
click at [188, 249] on div "**********" at bounding box center [305, 306] width 600 height 115
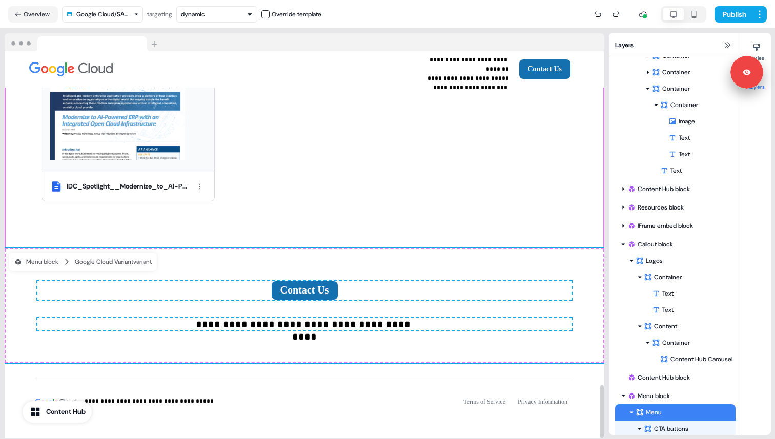
click at [145, 203] on div "**********" at bounding box center [305, 28] width 600 height 442
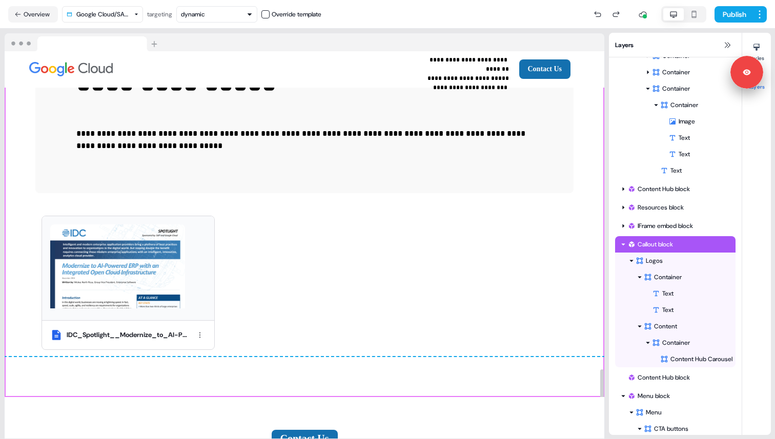
scroll to position [2262, 0]
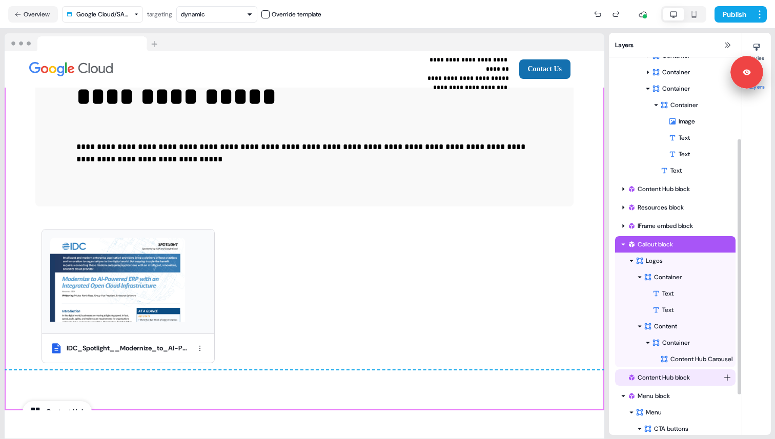
click at [669, 370] on div "Content Hub block" at bounding box center [675, 378] width 120 height 16
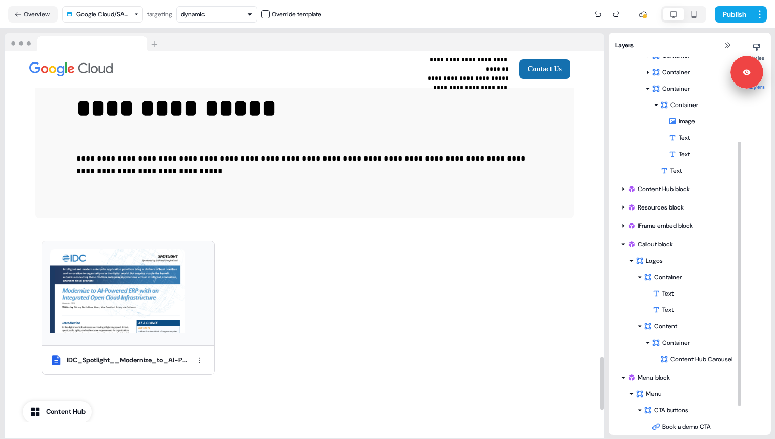
scroll to position [2217, 0]
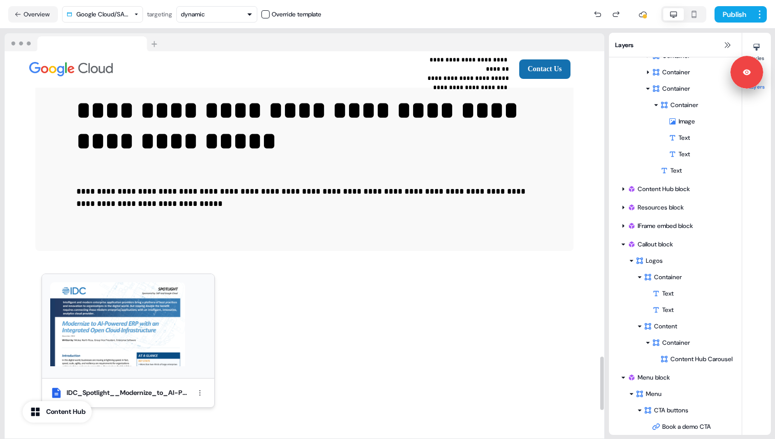
click at [184, 323] on img at bounding box center [117, 324] width 135 height 84
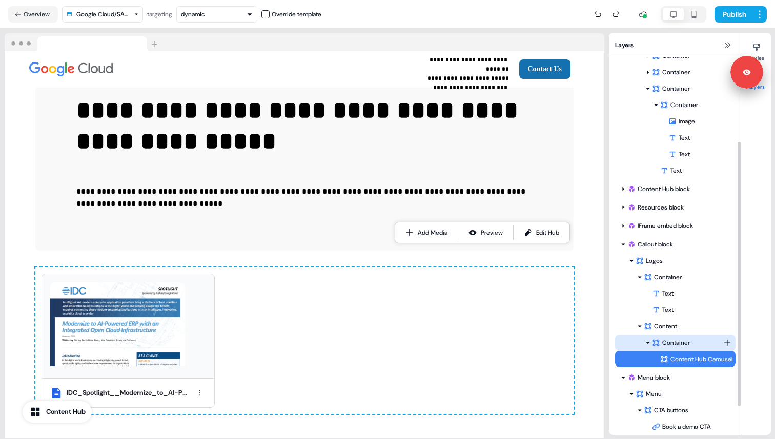
click at [674, 342] on div "Container" at bounding box center [687, 343] width 71 height 10
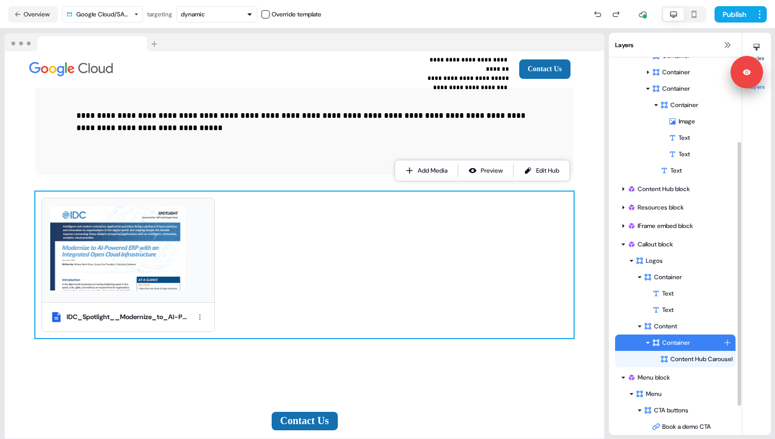
scroll to position [2295, 0]
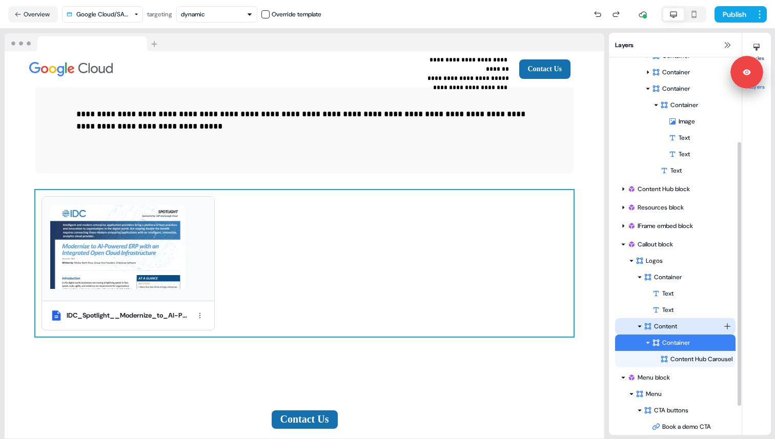
click at [676, 325] on div "Content" at bounding box center [683, 326] width 79 height 10
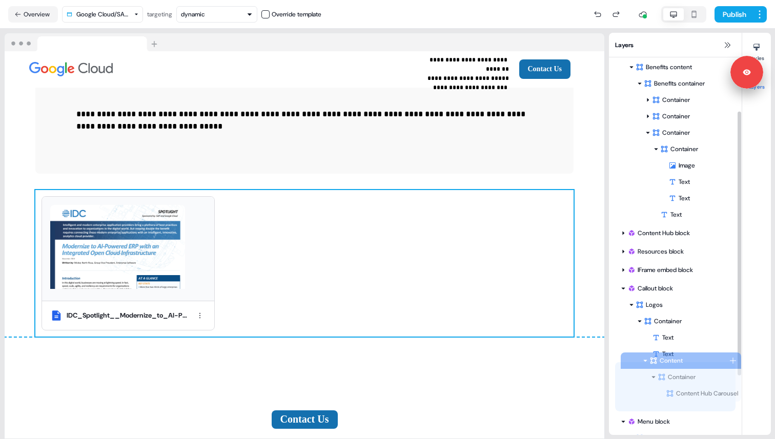
scroll to position [84, 0]
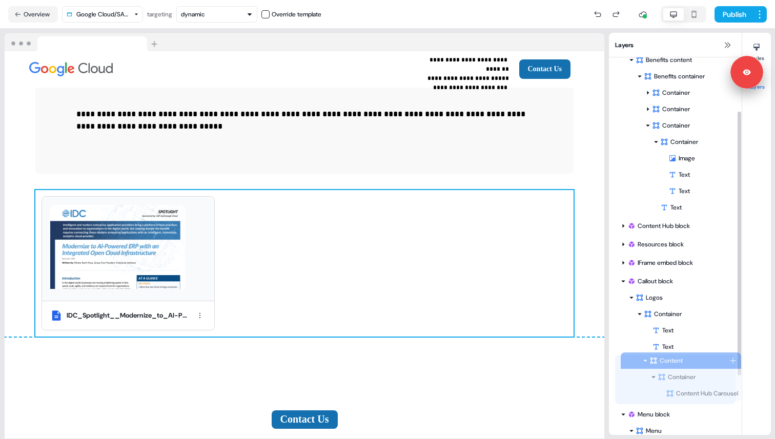
drag, startPoint x: 663, startPoint y: 371, endPoint x: 669, endPoint y: 361, distance: 10.8
click at [669, 361] on div "Container Text Text To pick up a draggable item, press the space bar. While dra…" at bounding box center [675, 355] width 120 height 98
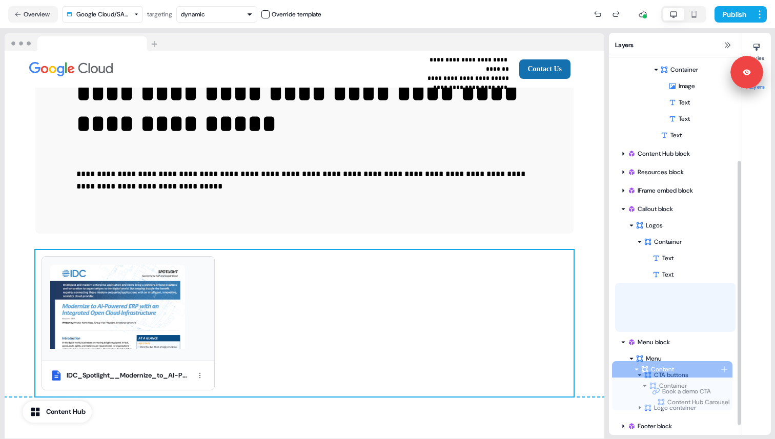
scroll to position [160, 0]
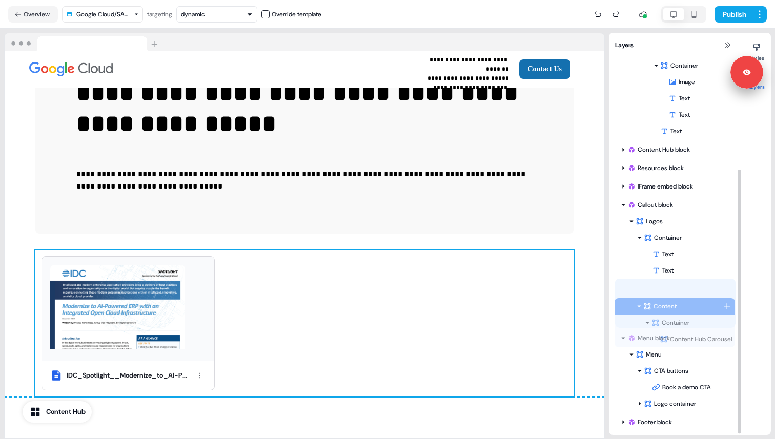
drag, startPoint x: 686, startPoint y: 363, endPoint x: 687, endPoint y: 287, distance: 75.9
click at [687, 287] on div "Container Text Text To pick up a draggable item, press the space bar. While dra…" at bounding box center [675, 279] width 120 height 98
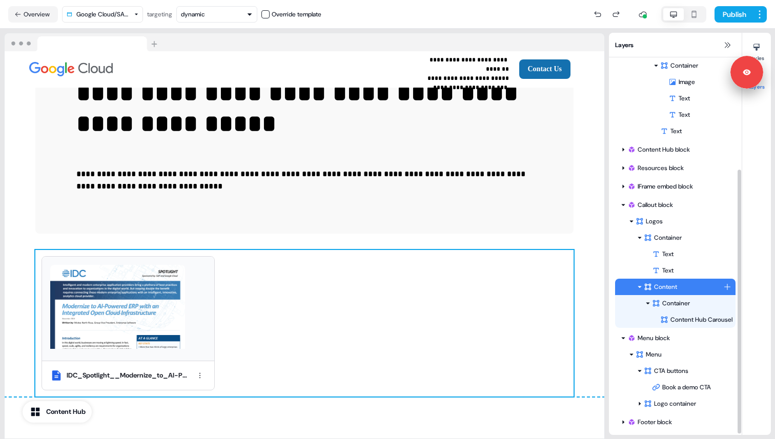
click at [676, 287] on div "Content" at bounding box center [683, 287] width 79 height 10
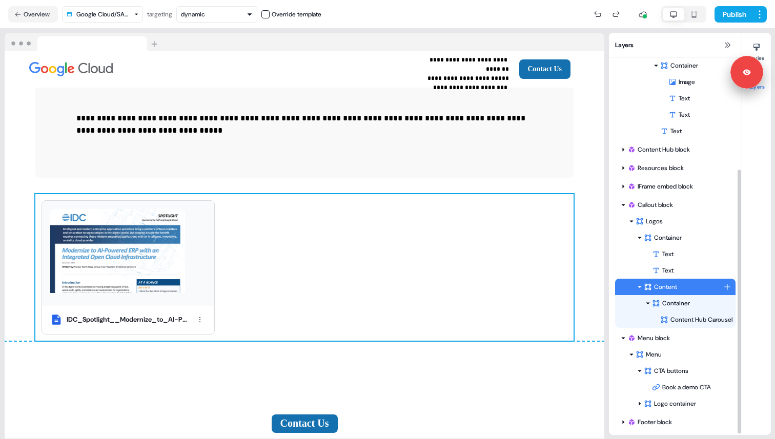
scroll to position [2295, 0]
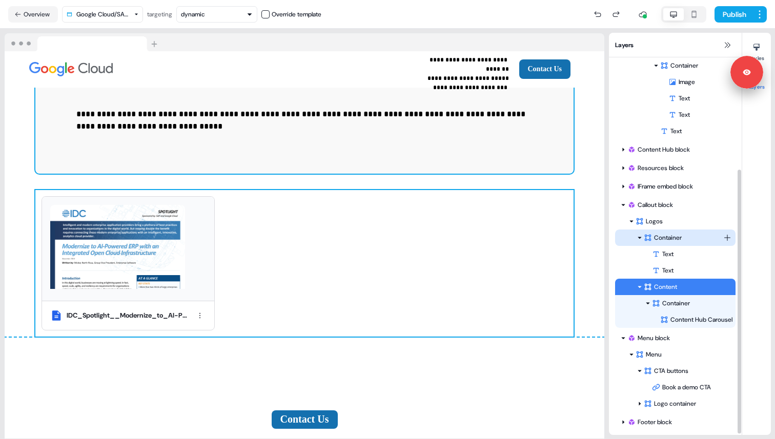
click at [687, 241] on div "Container" at bounding box center [683, 238] width 79 height 10
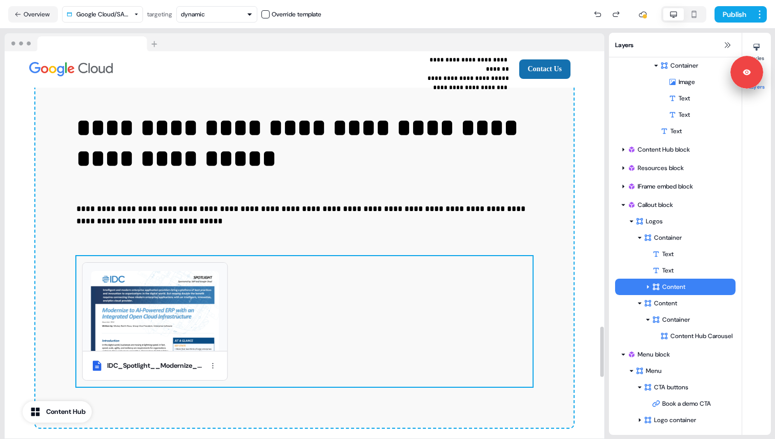
scroll to position [2206, 0]
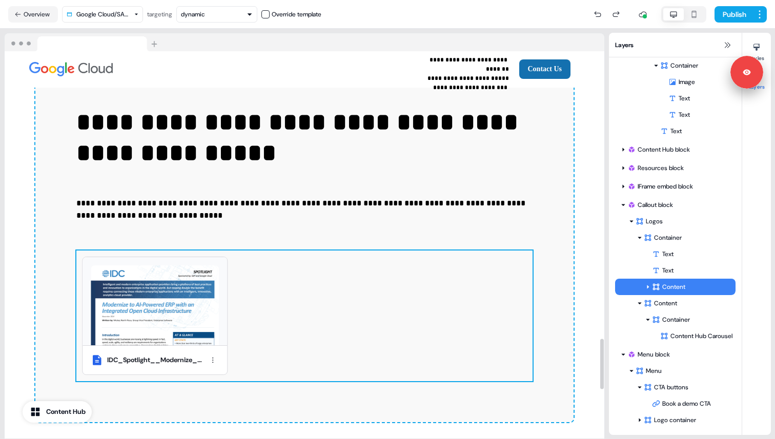
click at [525, 211] on div "**********" at bounding box center [304, 244] width 538 height 357
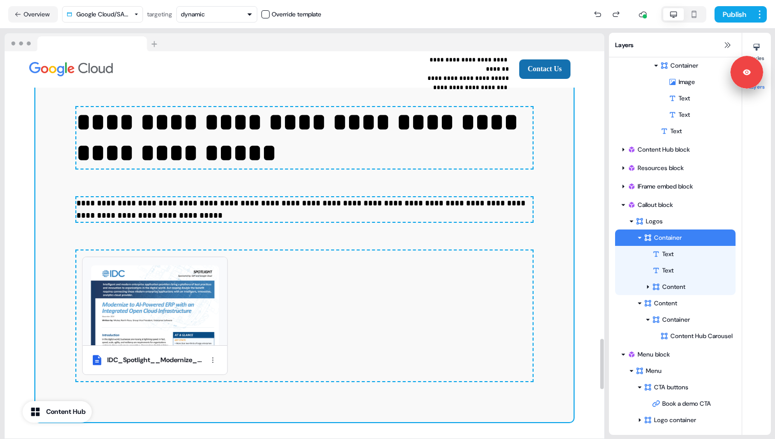
click at [525, 217] on div "**********" at bounding box center [304, 244] width 538 height 357
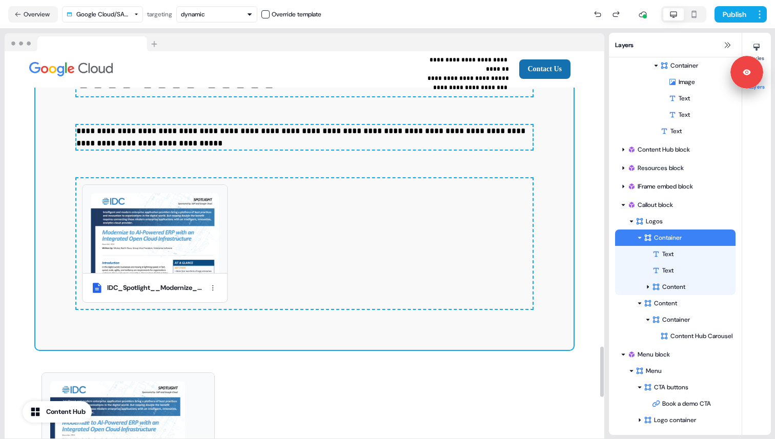
scroll to position [2378, 0]
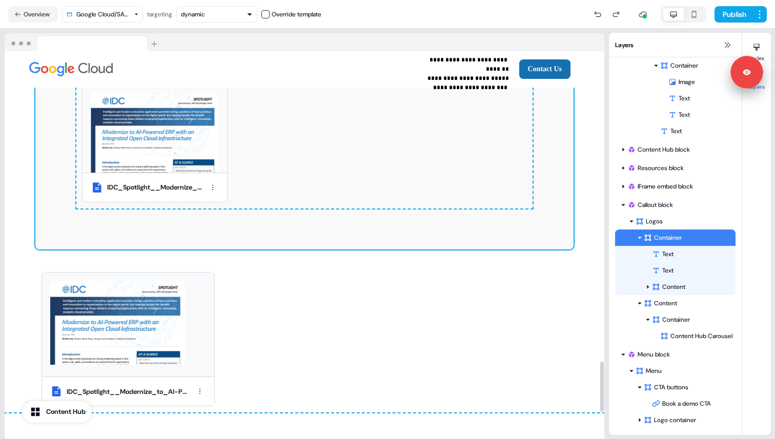
click at [415, 266] on div "IDC_Spotlight__Modernize_to_AI-Powered_ERP_with_an_Integrated_Open_Cloud_Infras…" at bounding box center [300, 339] width 546 height 147
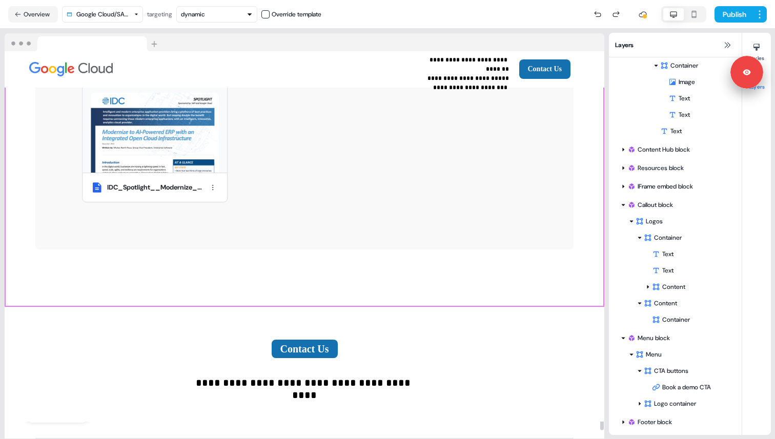
click at [334, 270] on div "**********" at bounding box center [305, 79] width 600 height 455
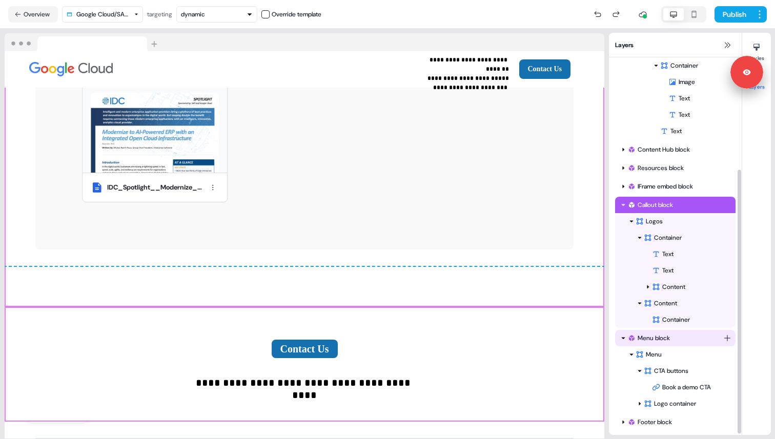
click at [647, 334] on div "Menu block" at bounding box center [675, 338] width 96 height 10
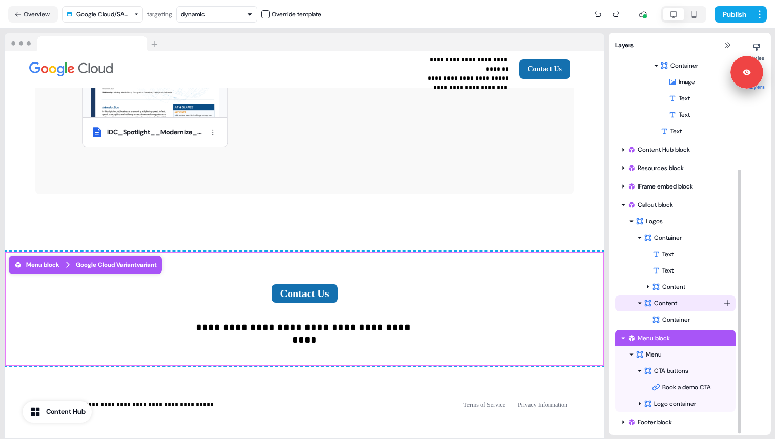
scroll to position [2437, 0]
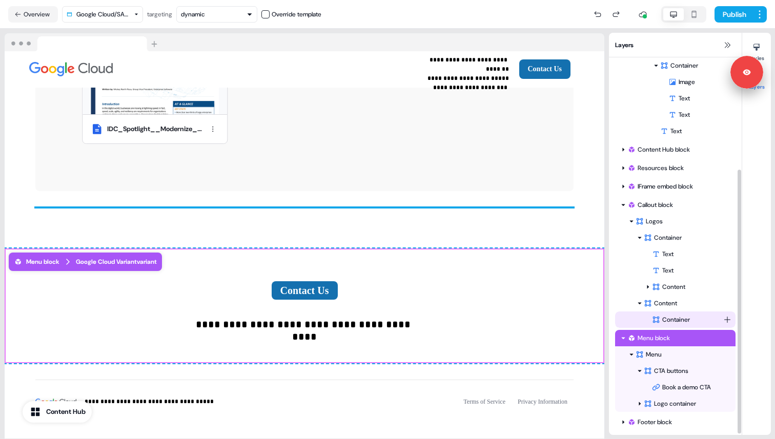
click at [658, 312] on div "Container" at bounding box center [675, 320] width 120 height 16
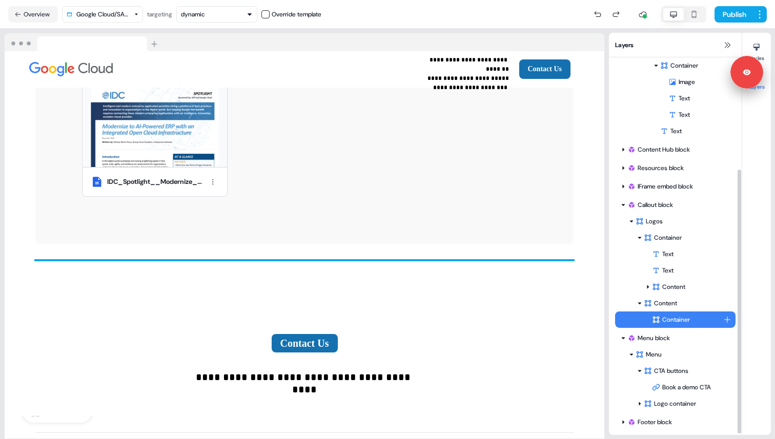
scroll to position [2381, 0]
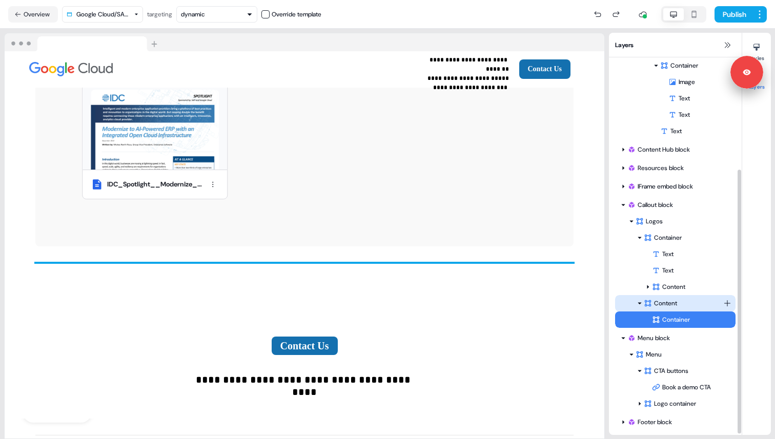
click at [667, 303] on div "Content" at bounding box center [683, 303] width 79 height 10
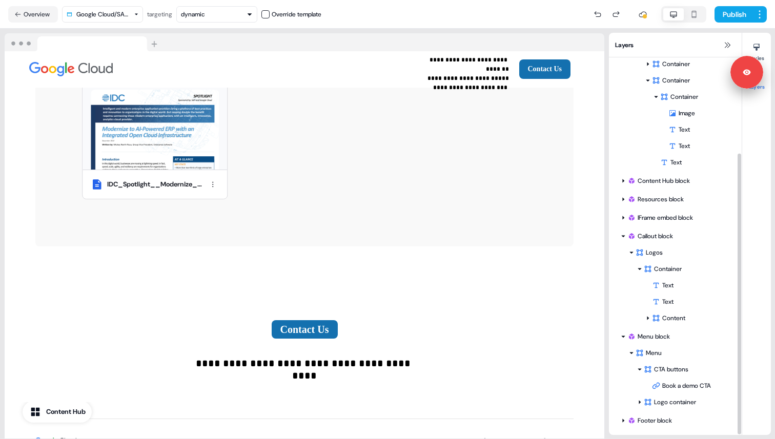
scroll to position [129, 0]
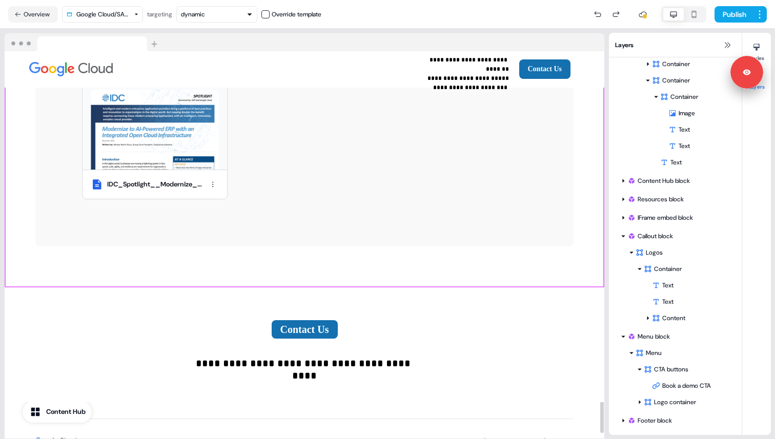
click at [392, 254] on div "**********" at bounding box center [305, 68] width 600 height 439
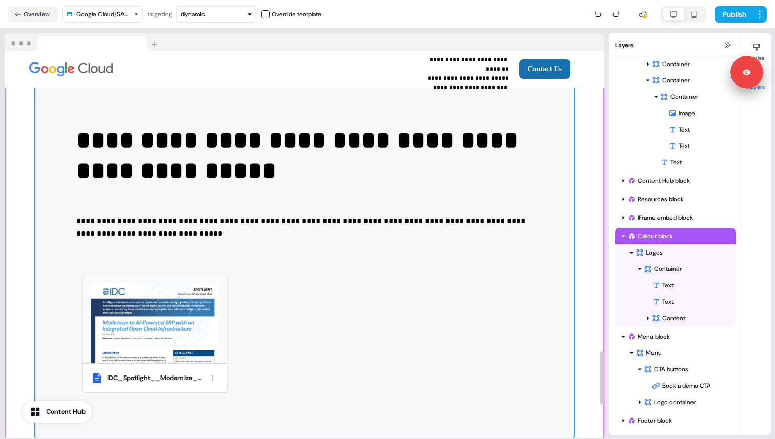
scroll to position [2175, 0]
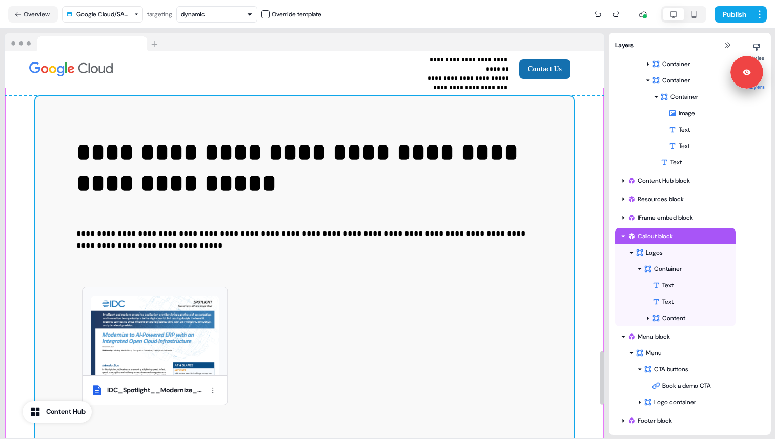
click at [392, 252] on div "**********" at bounding box center [304, 274] width 538 height 357
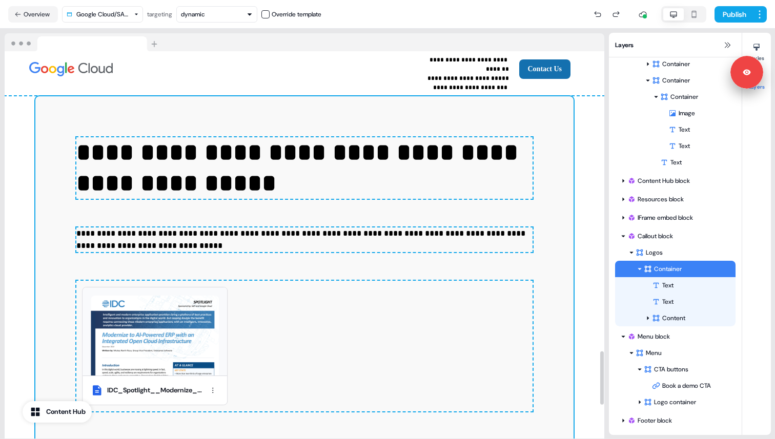
click at [299, 302] on div "IDC_Spotlight__Modernize_to_AI-Powered_ERP_with_an_Integrated_Open_Cloud_Infras…" at bounding box center [300, 346] width 464 height 131
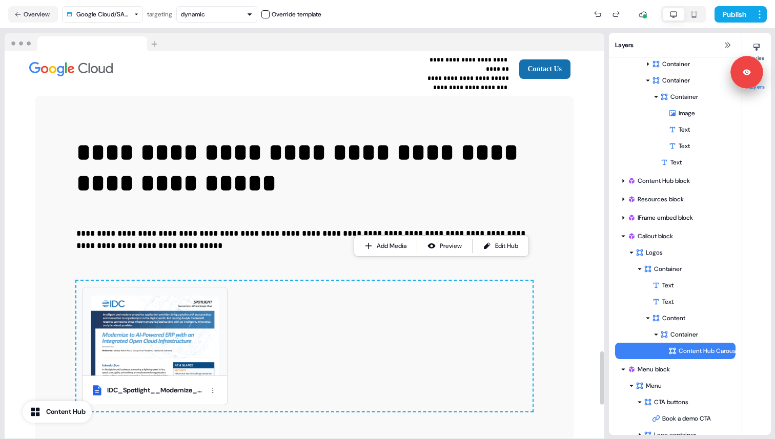
scroll to position [160, 0]
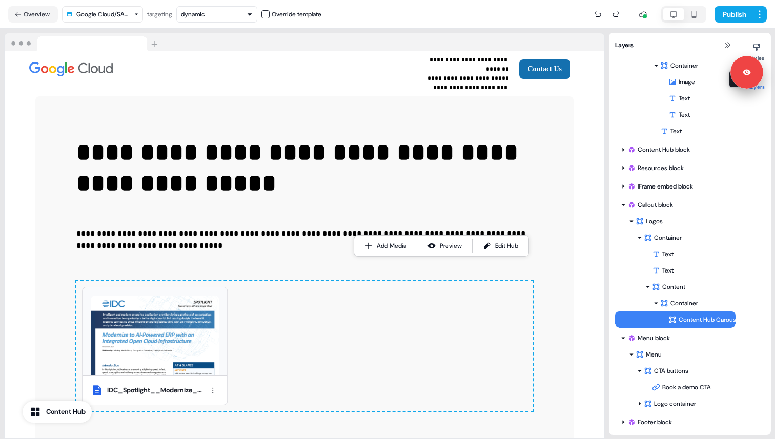
click at [764, 84] on button "Layers" at bounding box center [756, 79] width 29 height 23
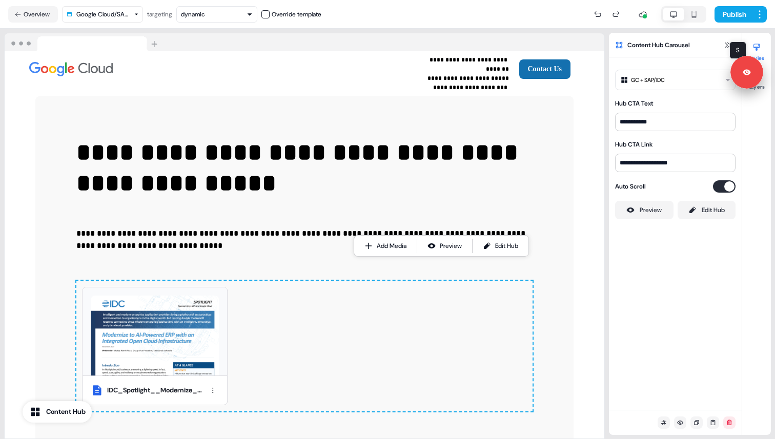
click at [764, 50] on div at bounding box center [756, 47] width 16 height 16
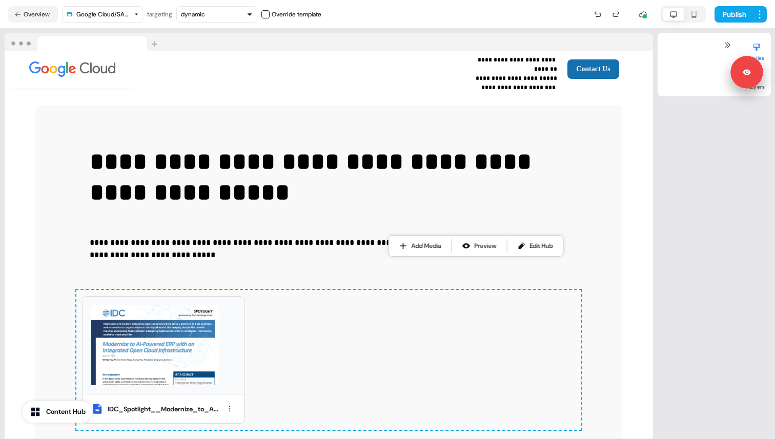
scroll to position [2181, 0]
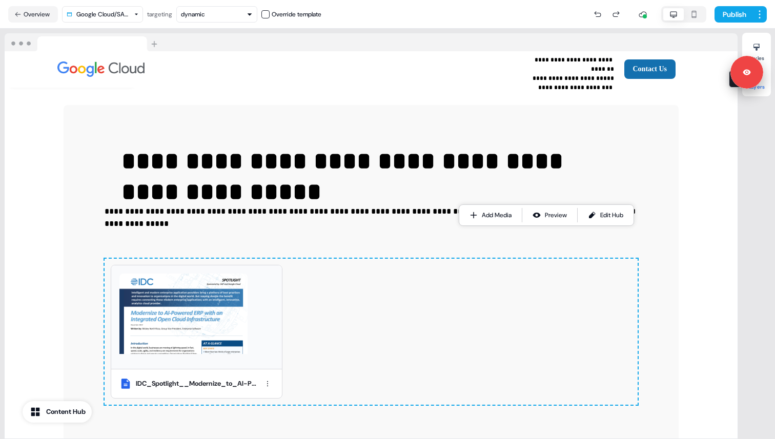
click at [764, 86] on button "Layers" at bounding box center [756, 79] width 29 height 23
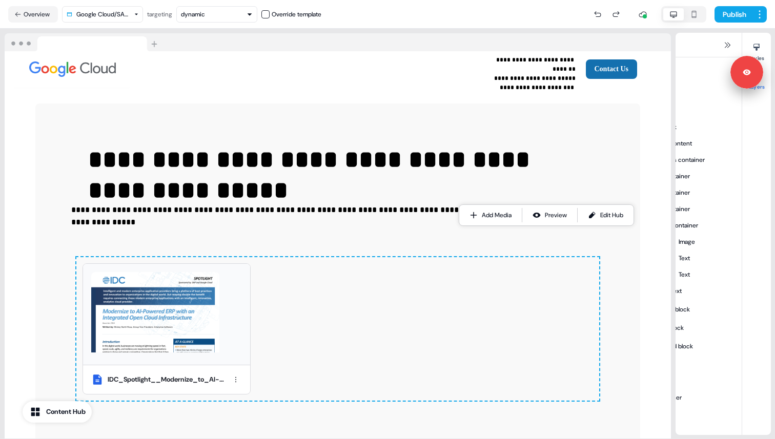
scroll to position [2175, 0]
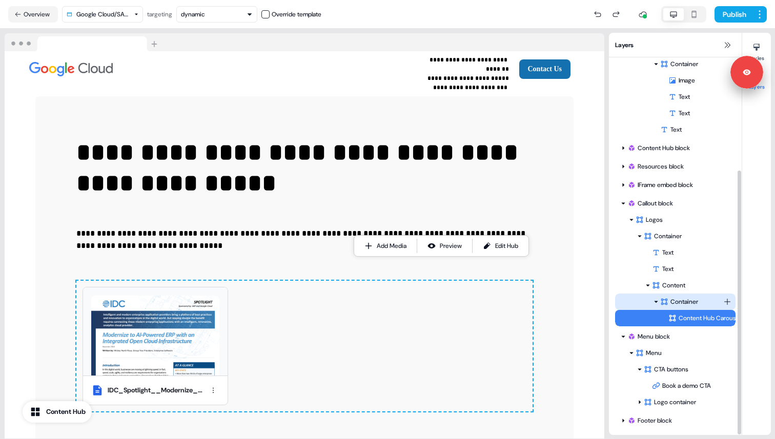
click at [687, 303] on div "Container" at bounding box center [691, 302] width 63 height 10
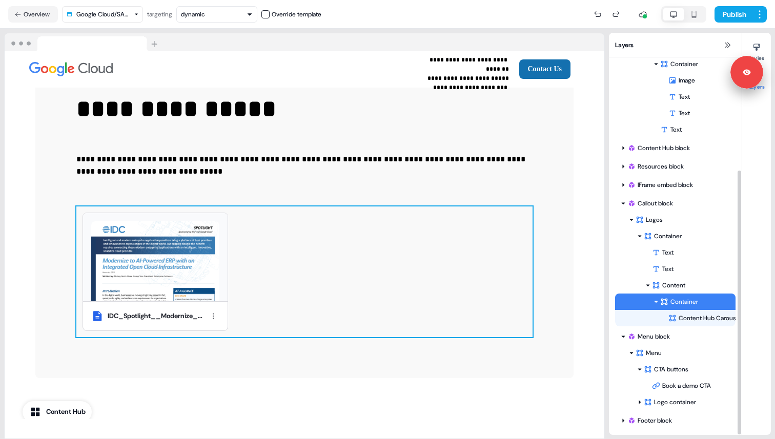
scroll to position [2258, 0]
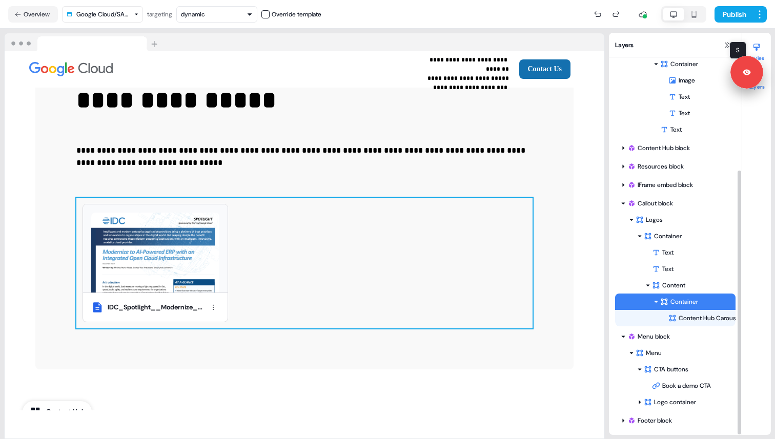
click at [756, 51] on div at bounding box center [756, 47] width 16 height 16
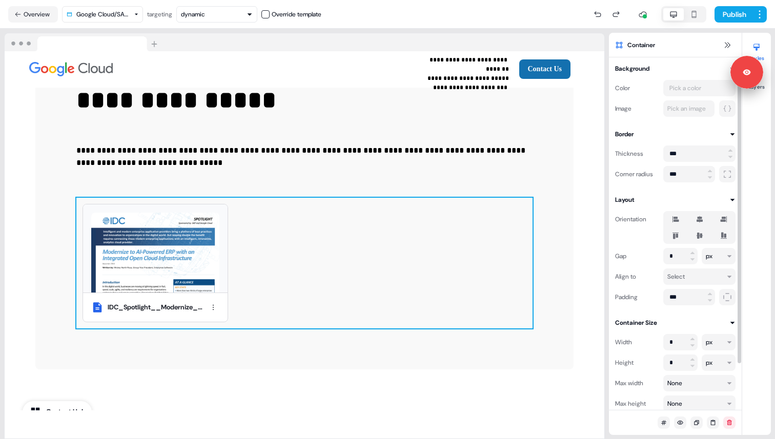
click at [700, 239] on icon at bounding box center [699, 236] width 12 height 8
click at [700, 239] on button "button" at bounding box center [700, 236] width 8 height 8
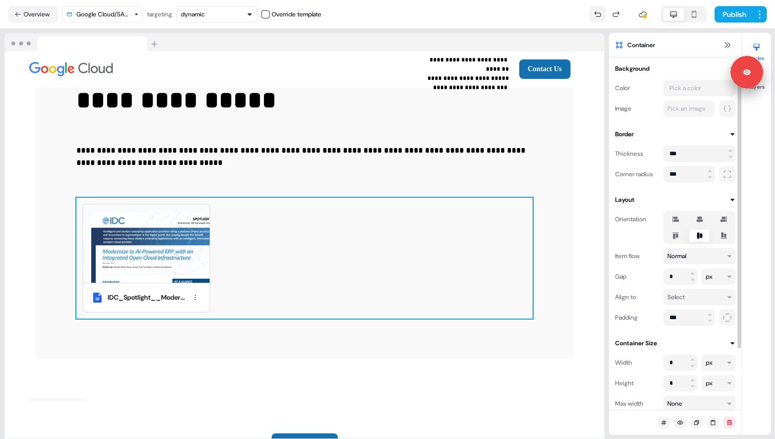
click at [598, 13] on icon at bounding box center [597, 14] width 7 height 6
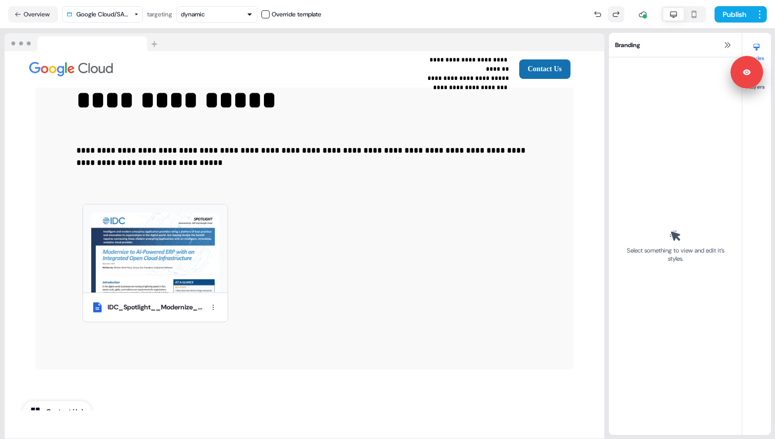
click at [613, 17] on icon at bounding box center [616, 14] width 8 height 8
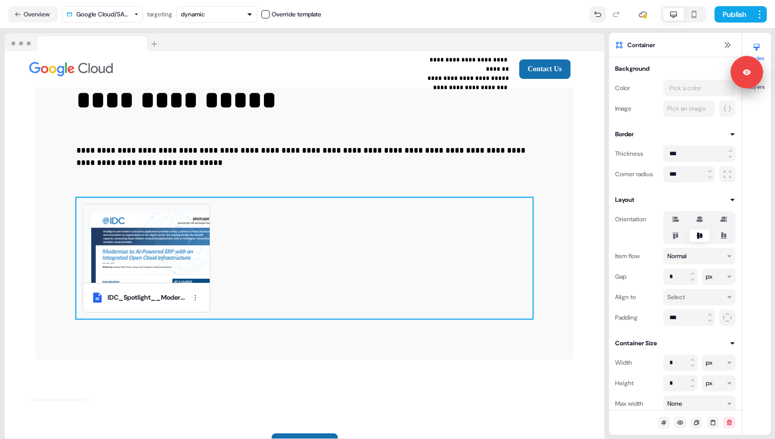
click at [591, 13] on button at bounding box center [597, 14] width 16 height 16
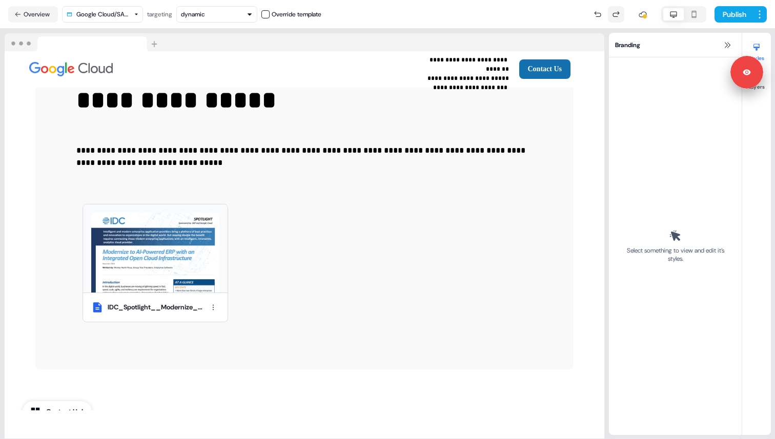
click at [619, 14] on button at bounding box center [616, 14] width 16 height 16
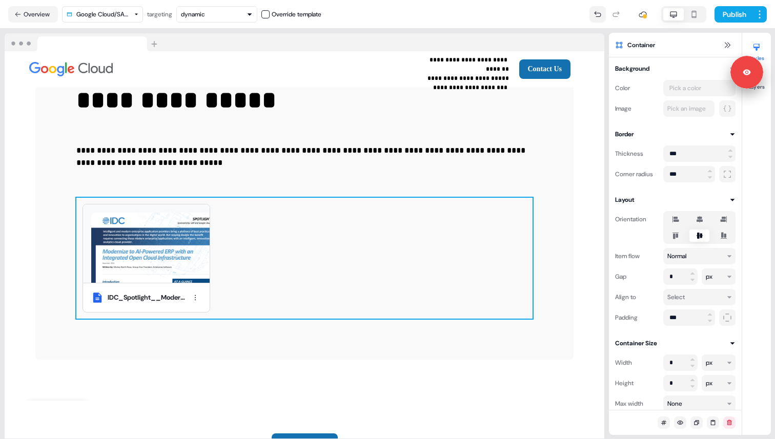
click at [596, 12] on icon at bounding box center [597, 14] width 7 height 6
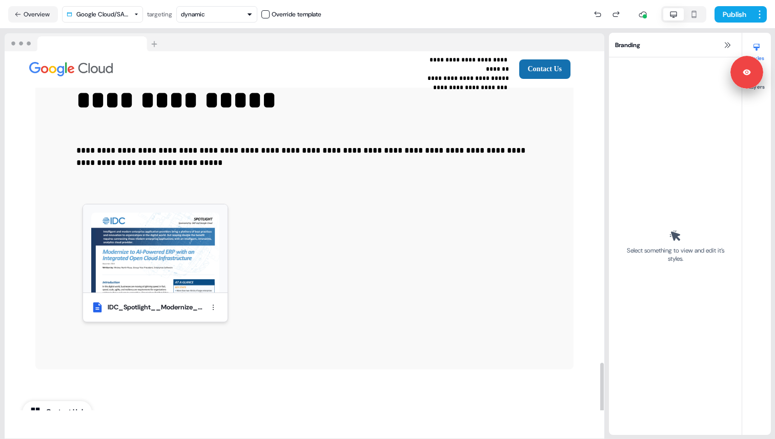
click at [203, 228] on img at bounding box center [155, 253] width 128 height 80
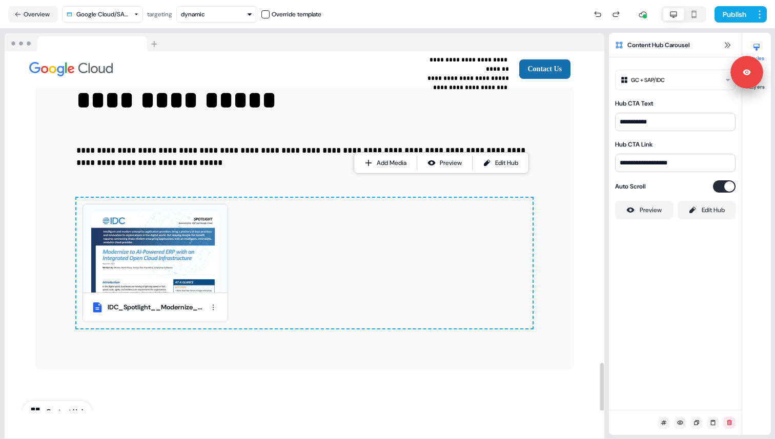
click at [285, 231] on div "IDC_Spotlight__Modernize_to_AI-Powered_ERP_with_an_Integrated_Open_Cloud_Infras…" at bounding box center [300, 263] width 464 height 131
click at [763, 48] on div at bounding box center [756, 47] width 16 height 16
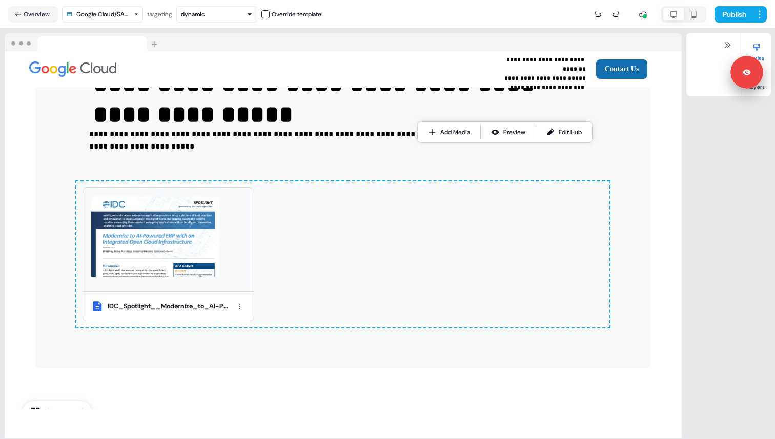
scroll to position [2264, 0]
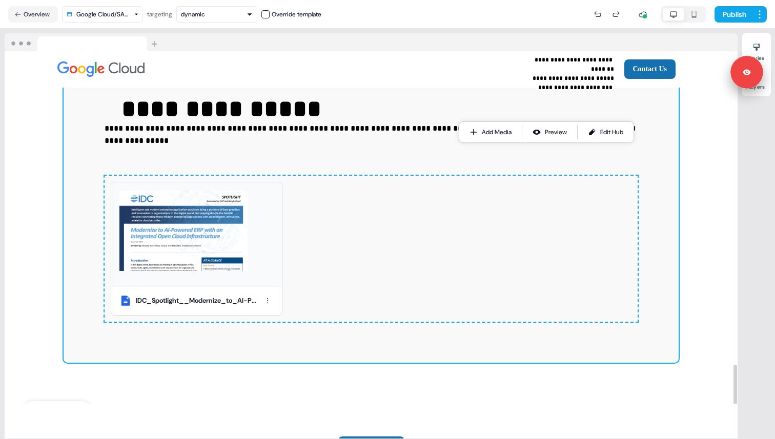
click at [657, 169] on div "**********" at bounding box center [371, 192] width 615 height 340
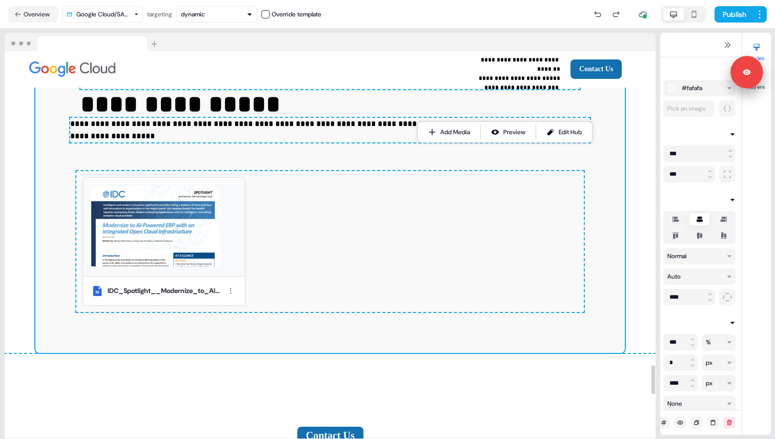
scroll to position [2258, 0]
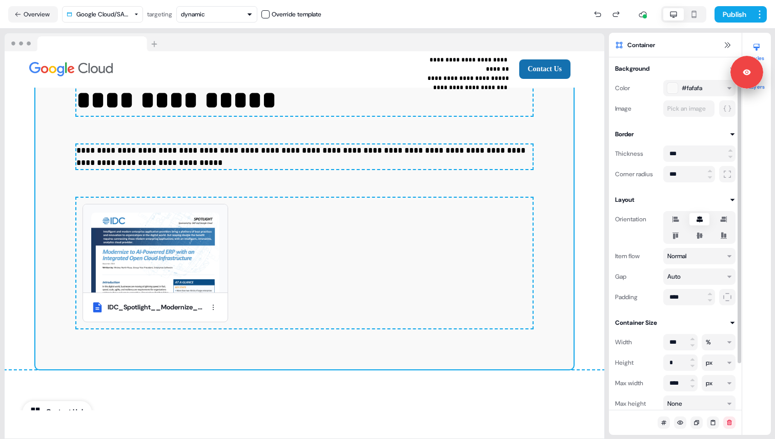
click at [759, 89] on button "Layers" at bounding box center [756, 79] width 29 height 23
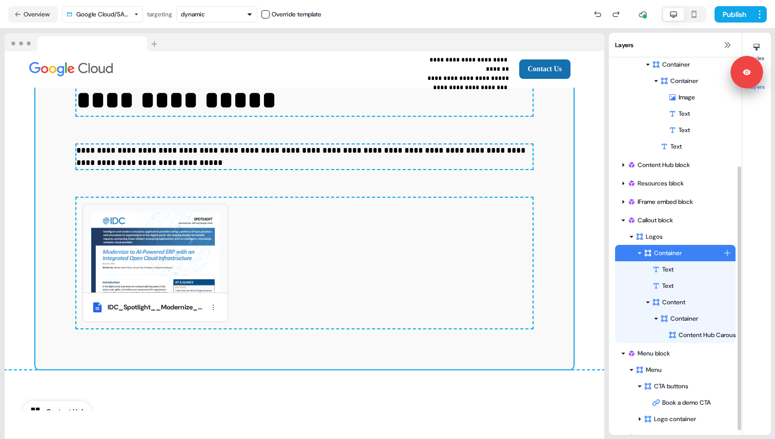
scroll to position [161, 0]
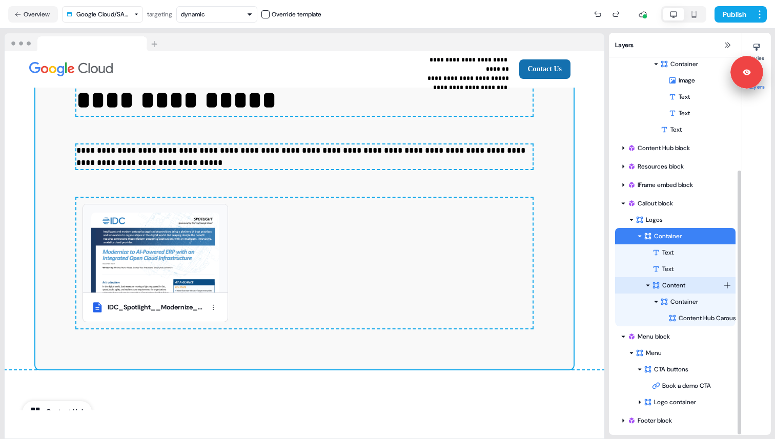
click at [701, 289] on div "Content" at bounding box center [687, 285] width 71 height 10
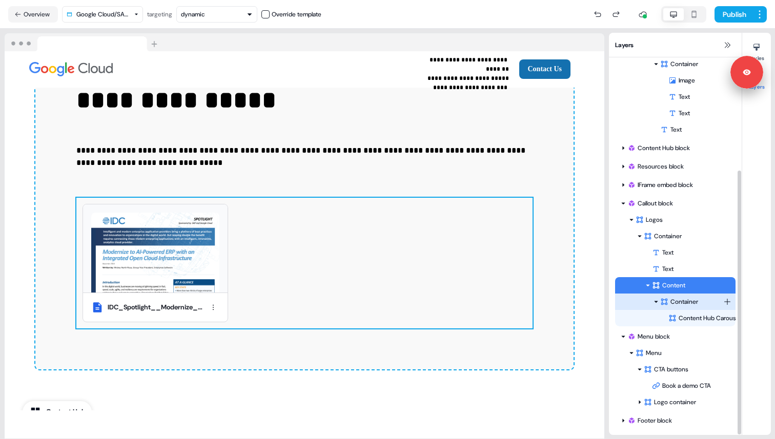
click at [700, 297] on div "Container" at bounding box center [691, 302] width 63 height 10
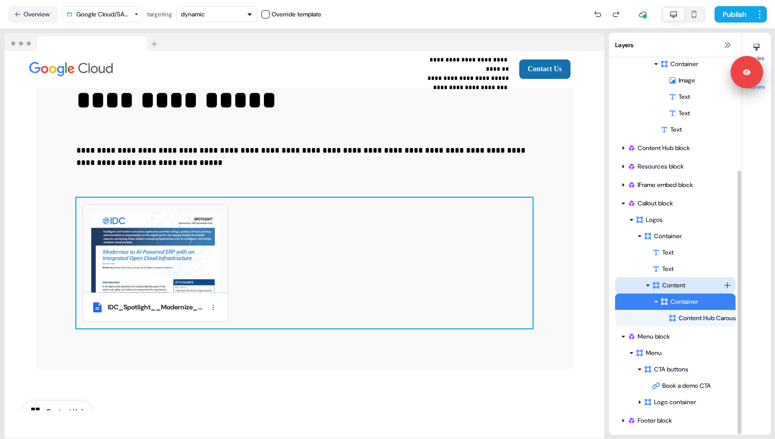
click at [700, 285] on div "Content" at bounding box center [687, 285] width 71 height 10
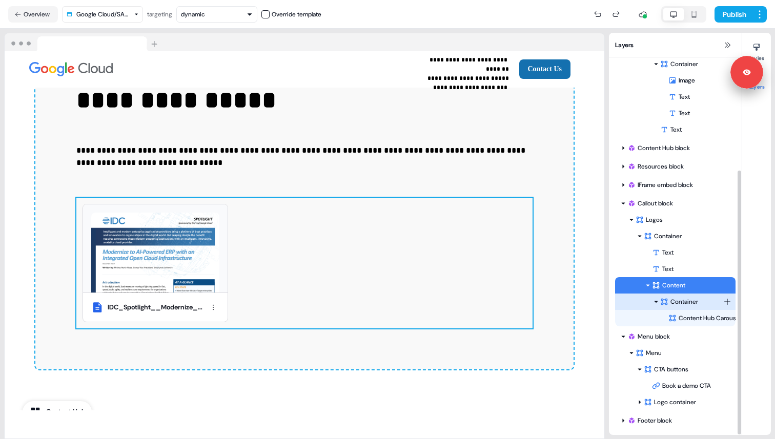
click at [698, 298] on div "Container" at bounding box center [691, 302] width 63 height 10
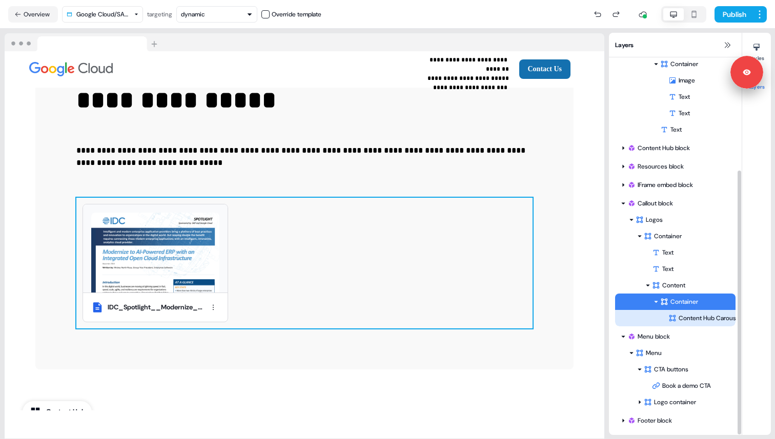
click at [699, 316] on div "Content Hub Carousel" at bounding box center [701, 318] width 67 height 10
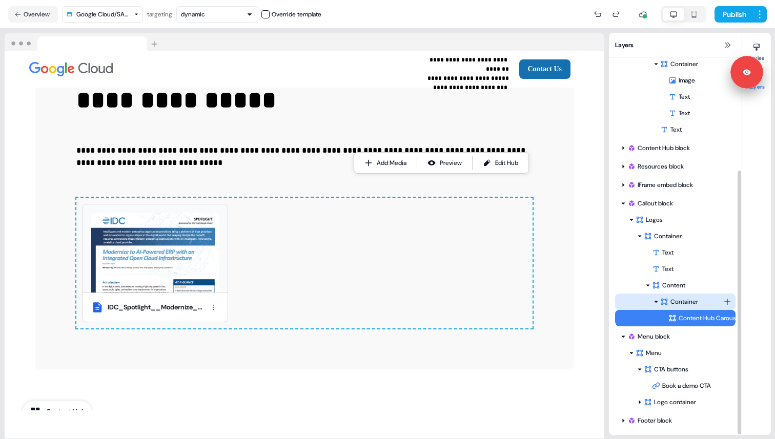
click at [698, 297] on div "Container" at bounding box center [691, 302] width 63 height 10
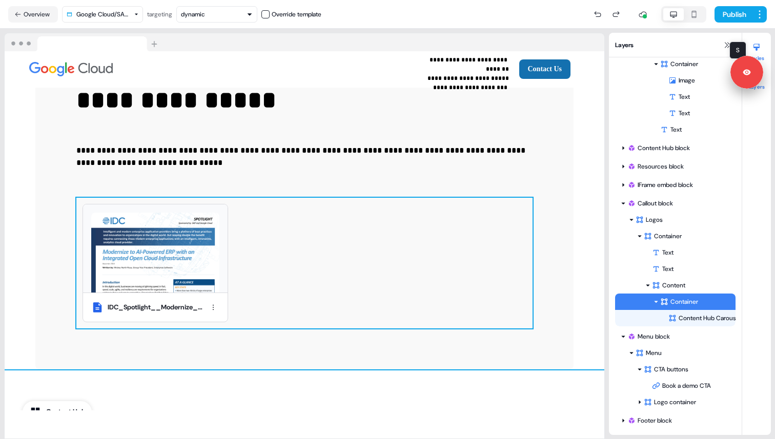
click at [760, 52] on div at bounding box center [756, 47] width 16 height 16
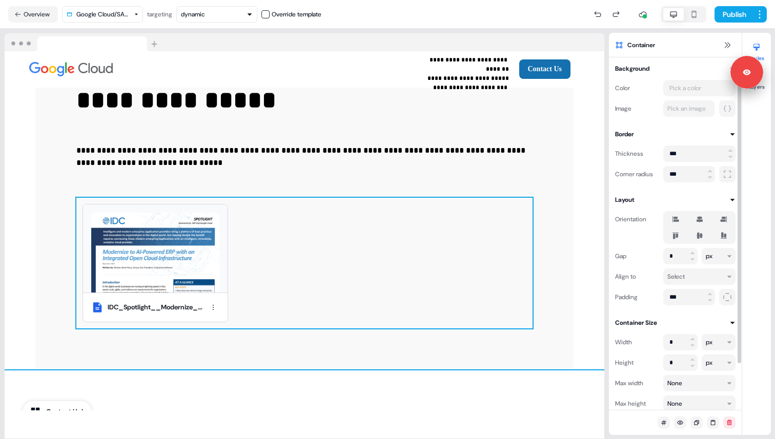
click at [676, 217] on icon at bounding box center [675, 219] width 7 height 6
click at [676, 217] on button "button" at bounding box center [675, 219] width 8 height 8
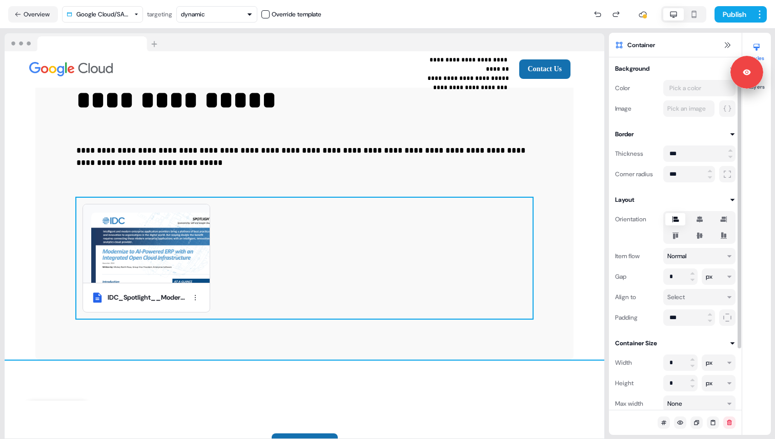
click at [701, 219] on icon at bounding box center [699, 219] width 12 height 8
click at [701, 219] on button "button" at bounding box center [700, 219] width 8 height 8
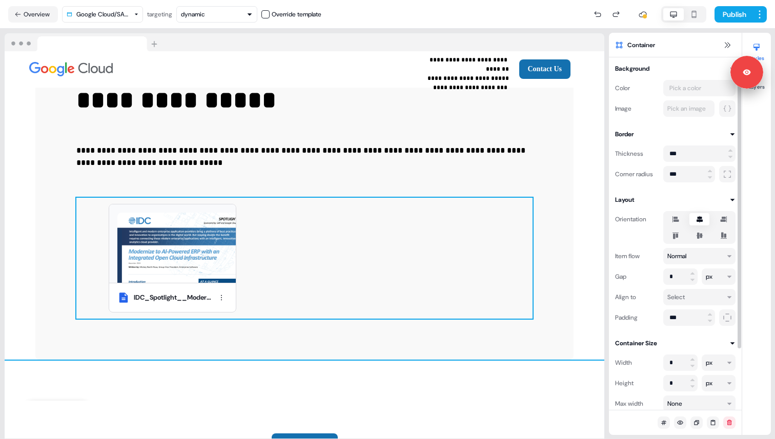
click at [724, 234] on icon at bounding box center [724, 236] width 6 height 7
click at [724, 234] on button "button" at bounding box center [724, 236] width 8 height 8
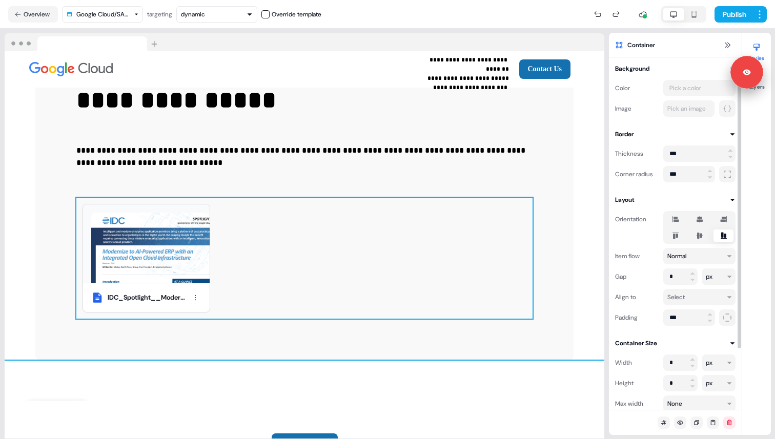
click at [698, 237] on icon at bounding box center [699, 236] width 7 height 6
click at [698, 237] on button "button" at bounding box center [700, 236] width 8 height 8
click at [670, 237] on icon at bounding box center [675, 236] width 12 height 8
click at [671, 237] on button "button" at bounding box center [675, 236] width 8 height 8
click at [697, 217] on icon at bounding box center [700, 219] width 6 height 7
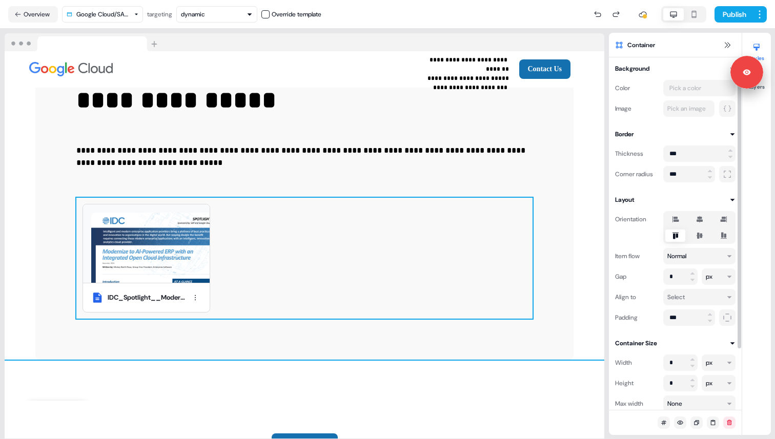
click at [697, 217] on button "button" at bounding box center [700, 219] width 8 height 8
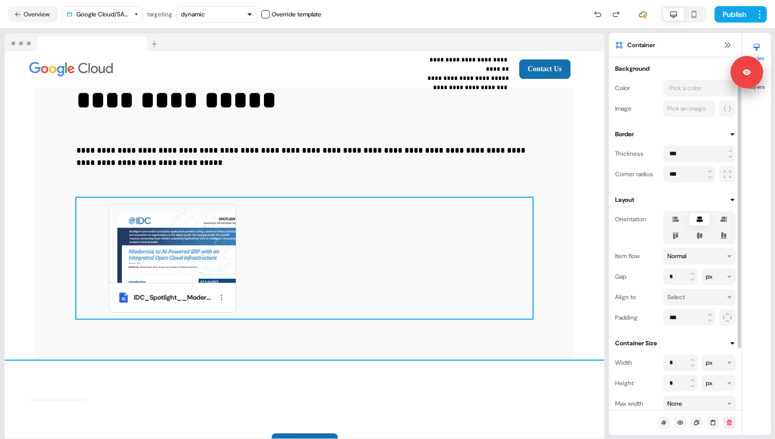
click at [674, 230] on label at bounding box center [675, 236] width 20 height 12
click at [674, 232] on button "button" at bounding box center [675, 236] width 8 height 8
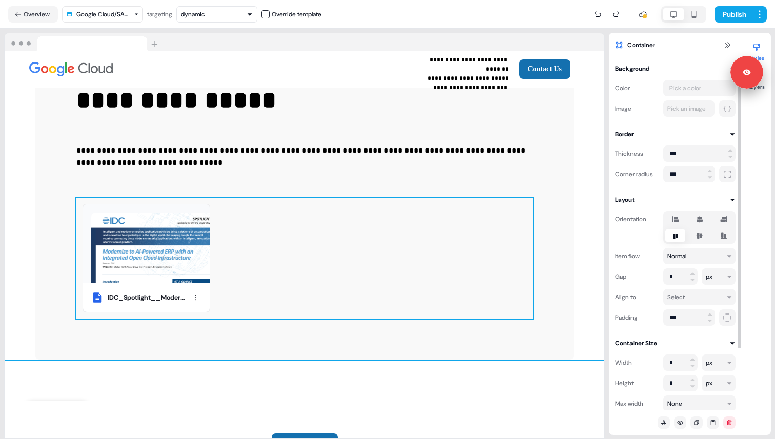
click at [674, 215] on icon at bounding box center [675, 219] width 12 height 8
click at [674, 215] on button "button" at bounding box center [675, 219] width 8 height 8
click at [697, 295] on html "**********" at bounding box center [387, 219] width 775 height 439
click at [648, 310] on div "Padding" at bounding box center [637, 318] width 44 height 16
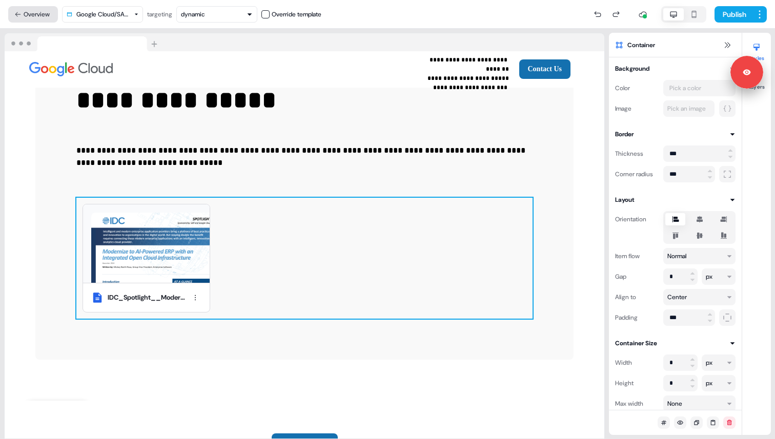
click at [43, 8] on button "Overview" at bounding box center [33, 14] width 50 height 16
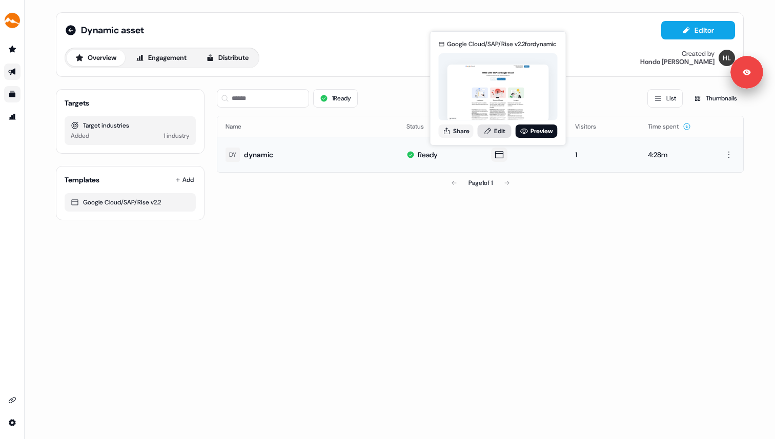
click at [498, 131] on link "Edit" at bounding box center [495, 131] width 34 height 13
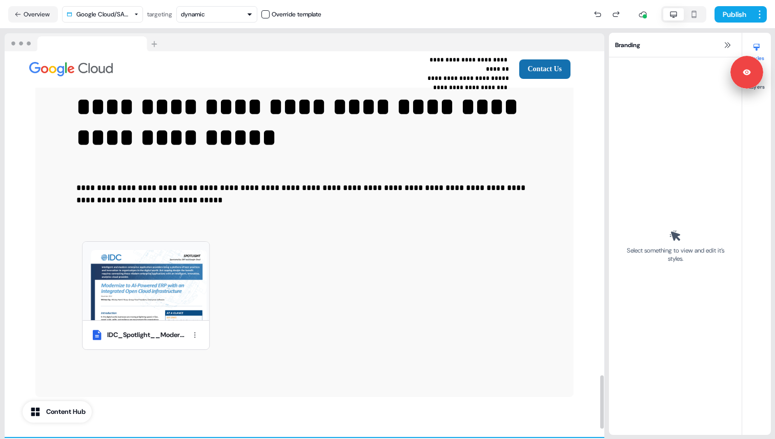
scroll to position [2067, 0]
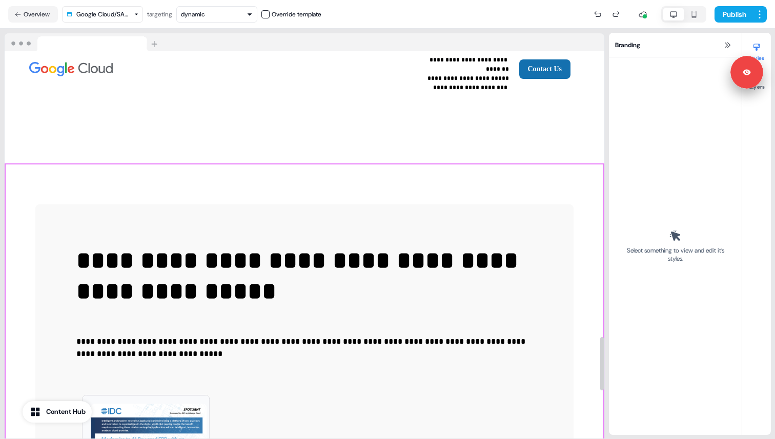
click at [438, 164] on div "**********" at bounding box center [305, 378] width 600 height 428
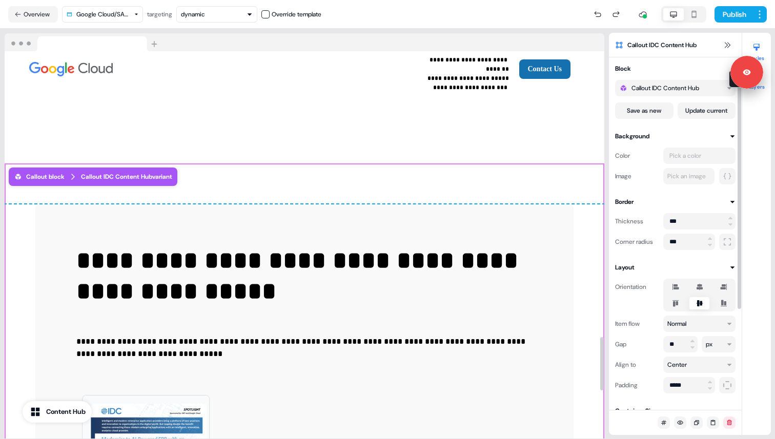
click at [764, 86] on button "Layers" at bounding box center [756, 79] width 29 height 23
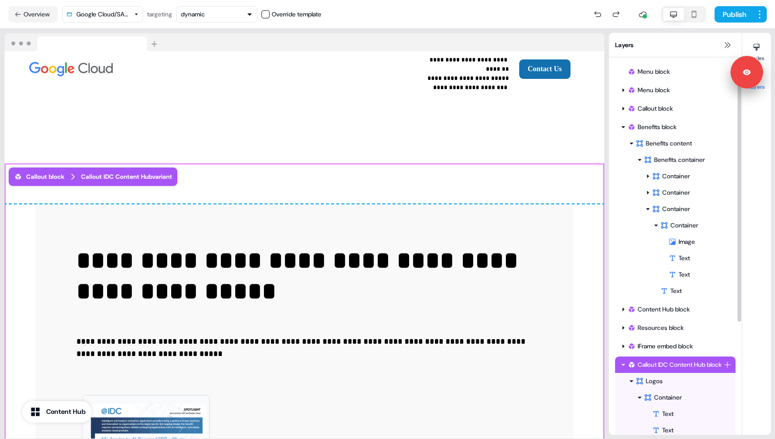
click at [677, 360] on div "Callout IDC Content Hub block" at bounding box center [675, 365] width 96 height 10
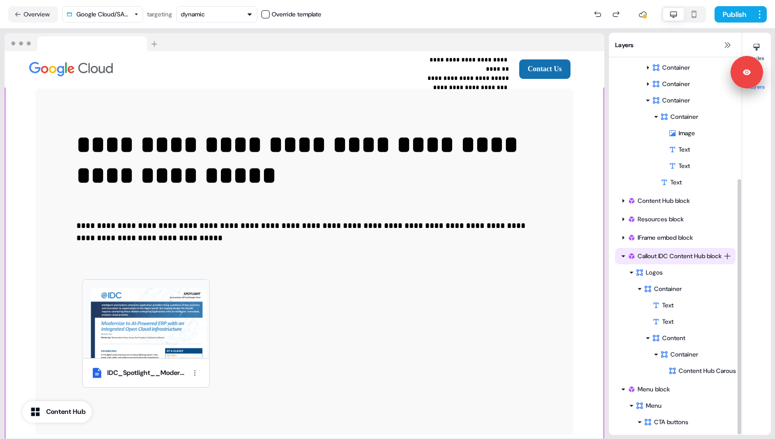
scroll to position [180, 0]
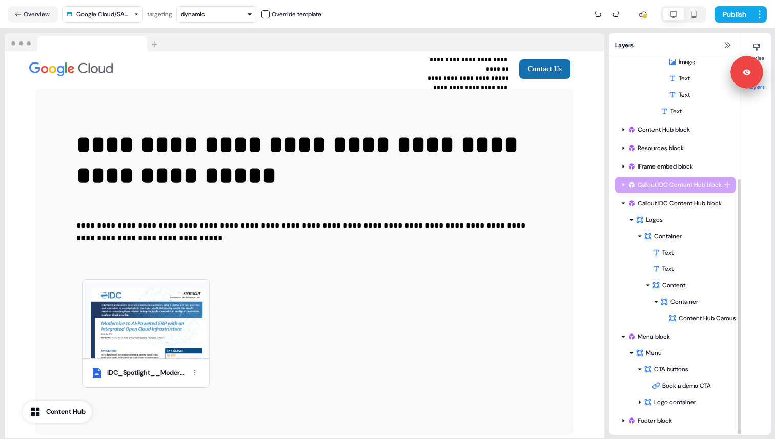
drag, startPoint x: 660, startPoint y: 424, endPoint x: 657, endPoint y: 224, distance: 200.4
click at [657, 224] on div "Menu block Menu block Callout block Benefits block Benefits content Benefits co…" at bounding box center [675, 156] width 133 height 558
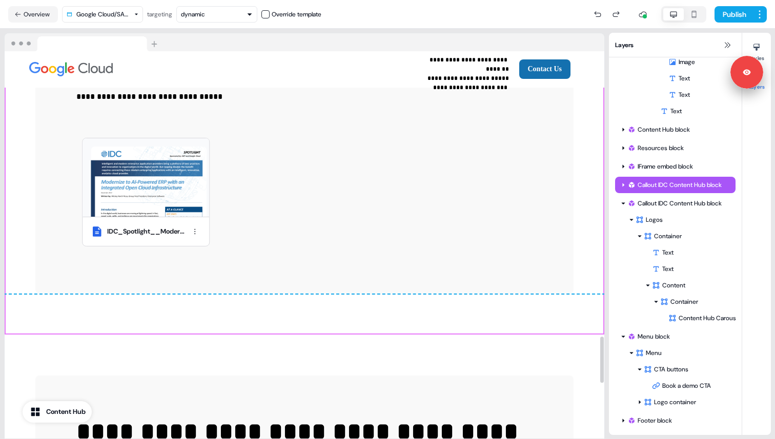
scroll to position [2454, 0]
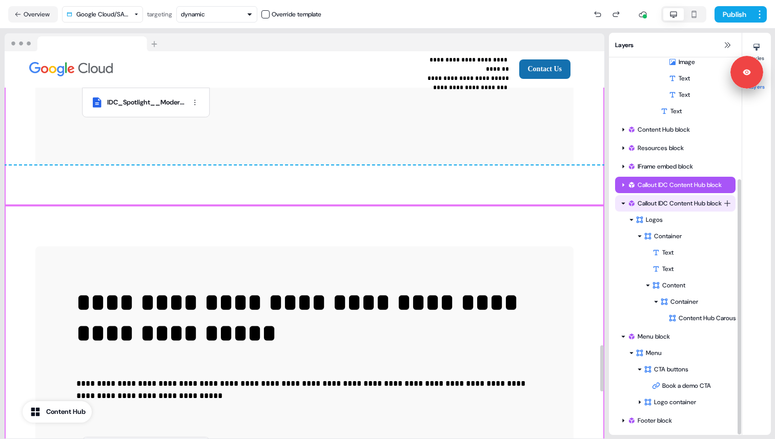
click at [697, 206] on div "Callout IDC Content Hub block" at bounding box center [675, 203] width 96 height 10
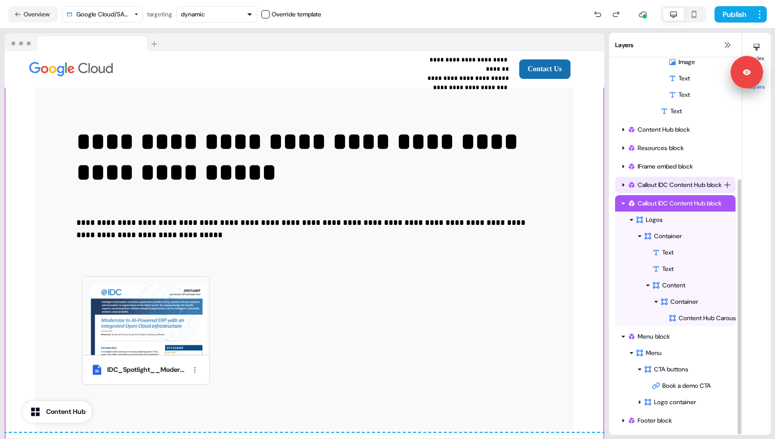
click at [688, 186] on div "Callout IDC Content Hub block" at bounding box center [675, 185] width 96 height 10
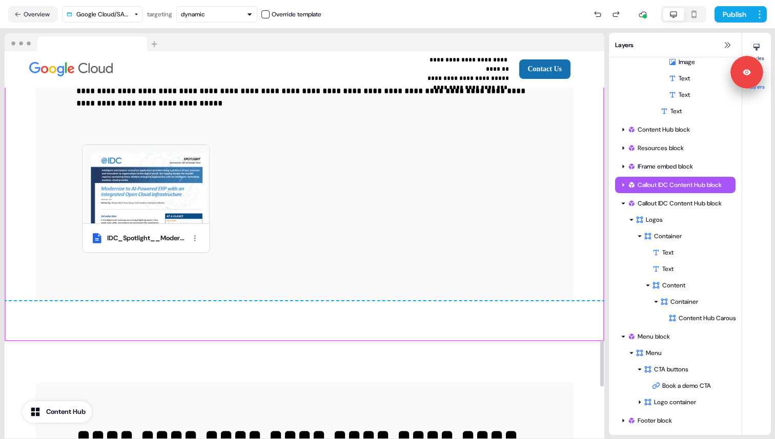
scroll to position [2413, 0]
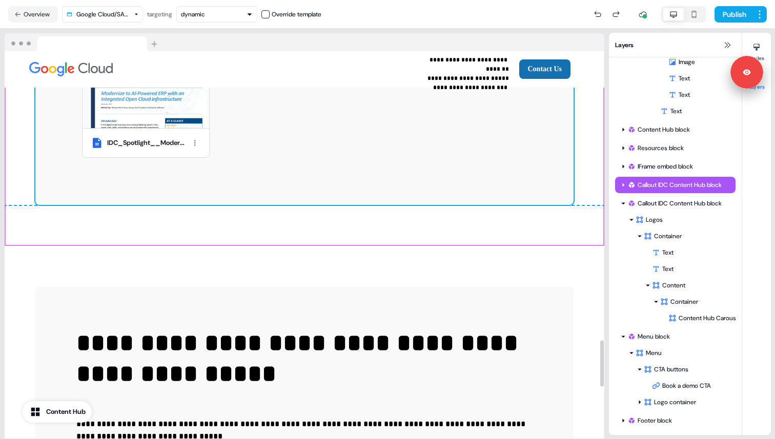
click at [416, 172] on div "**********" at bounding box center [304, 32] width 538 height 346
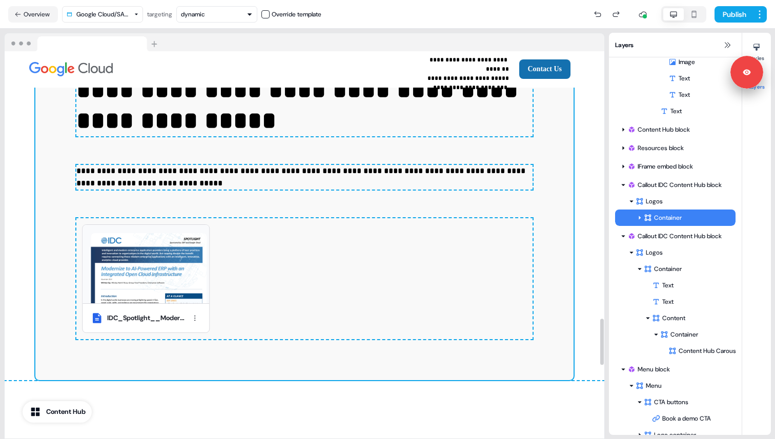
scroll to position [2232, 0]
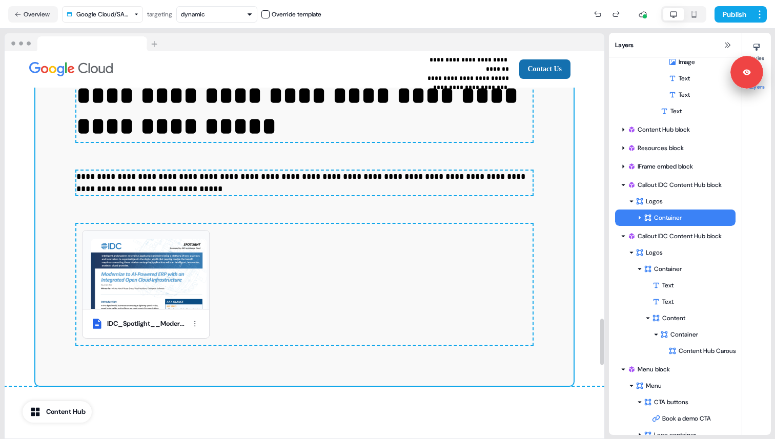
click at [289, 247] on div "IDC_Spotlight__Modernize_to_AI-Powered_ERP_with_an_Integrated_Open_Cloud_Infras…" at bounding box center [274, 284] width 412 height 121
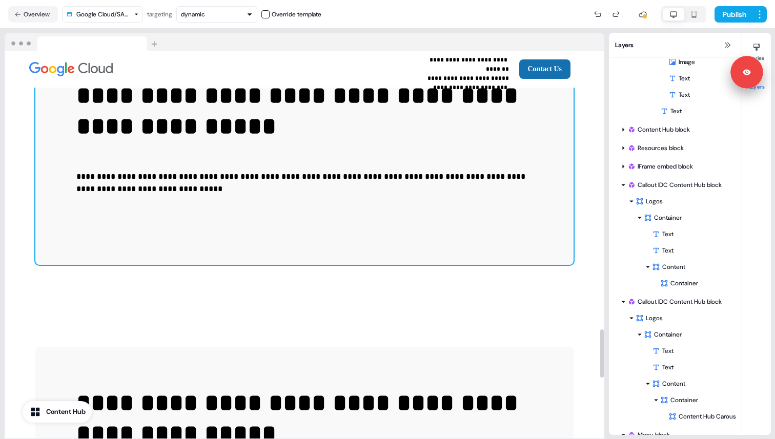
click at [280, 188] on div "**********" at bounding box center [304, 152] width 538 height 226
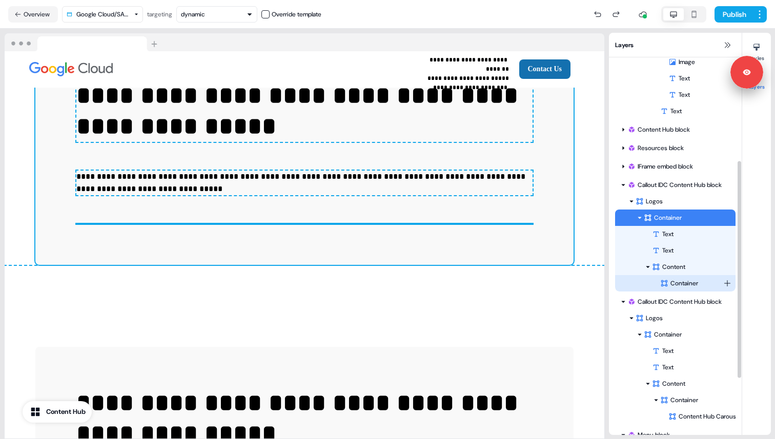
click at [681, 280] on div "Container" at bounding box center [691, 283] width 63 height 10
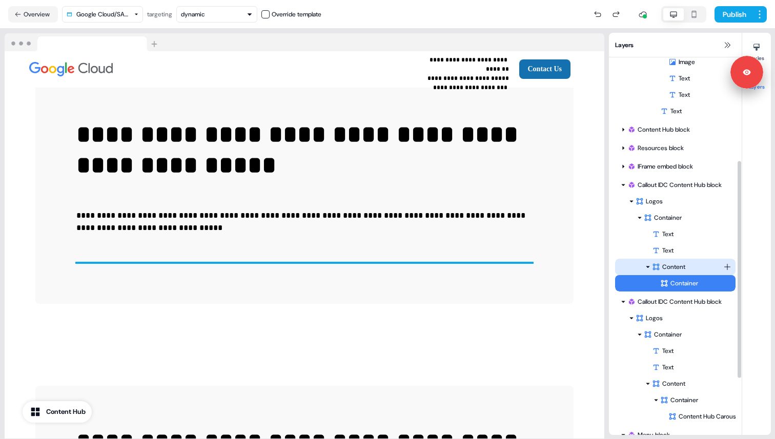
scroll to position [2193, 0]
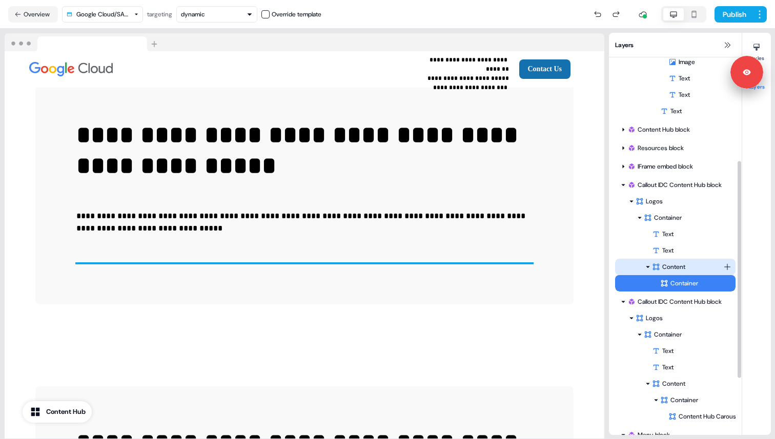
click at [682, 269] on div "Content" at bounding box center [687, 267] width 71 height 10
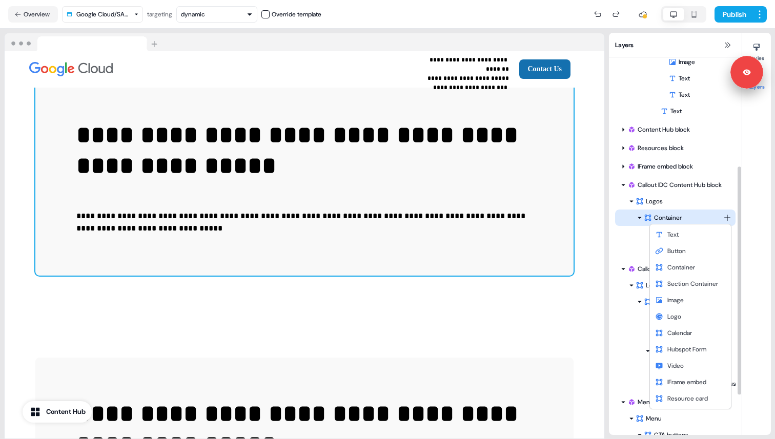
click at [727, 217] on html "**********" at bounding box center [387, 219] width 775 height 439
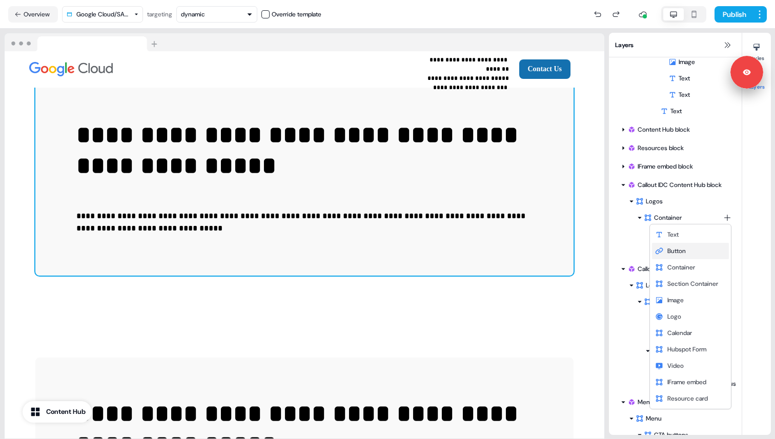
click at [689, 253] on div "Button" at bounding box center [690, 251] width 77 height 16
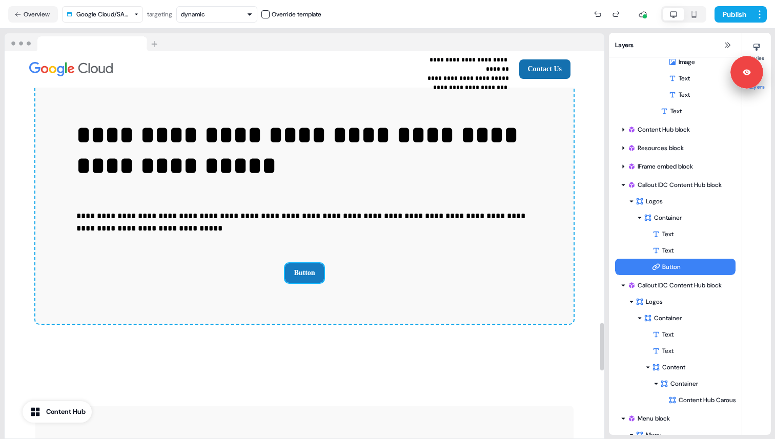
click at [305, 263] on button "Button" at bounding box center [304, 272] width 38 height 19
click at [671, 267] on div "Button" at bounding box center [694, 267] width 84 height 10
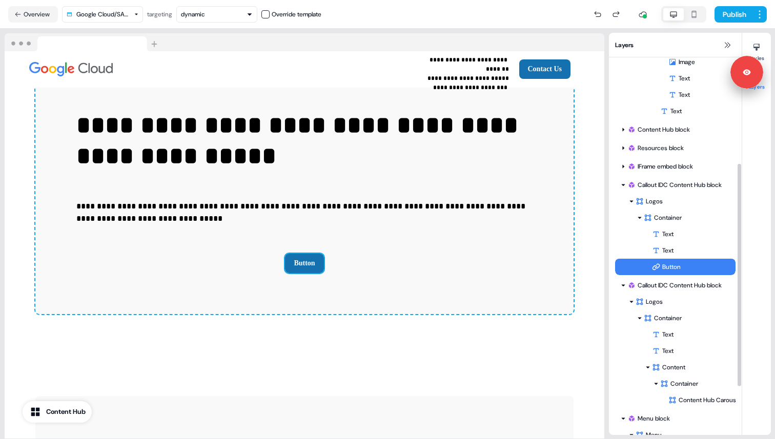
click at [671, 267] on div "Button" at bounding box center [694, 267] width 84 height 10
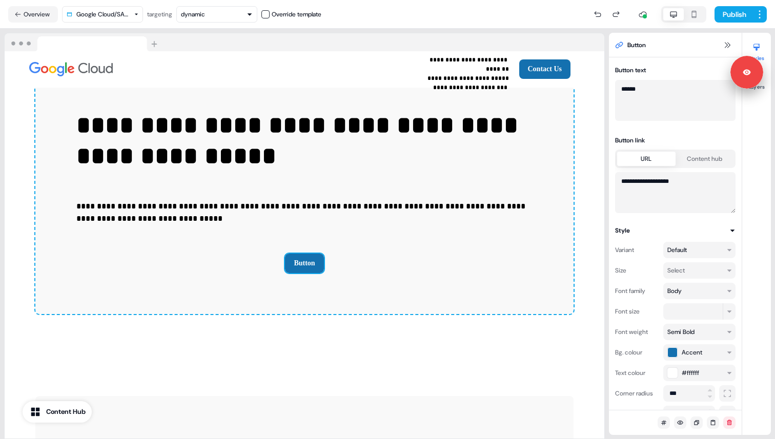
scroll to position [2202, 0]
click at [650, 91] on textarea "******" at bounding box center [675, 100] width 120 height 41
click at [657, 181] on textarea "**********" at bounding box center [675, 192] width 120 height 41
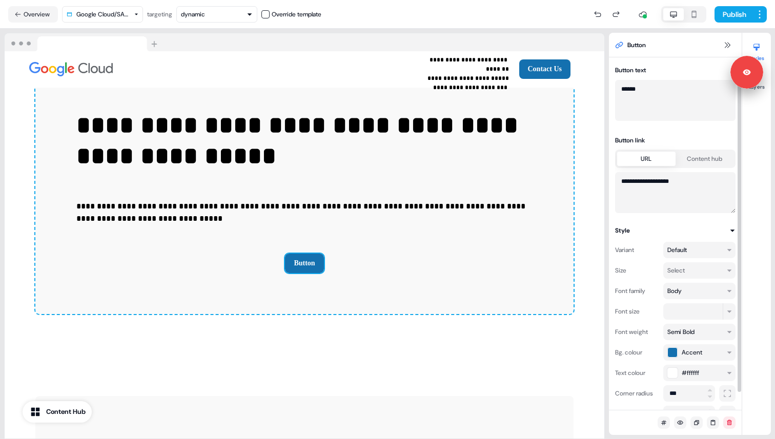
click at [657, 181] on textarea "**********" at bounding box center [675, 192] width 120 height 41
click at [641, 83] on textarea "******" at bounding box center [675, 100] width 120 height 41
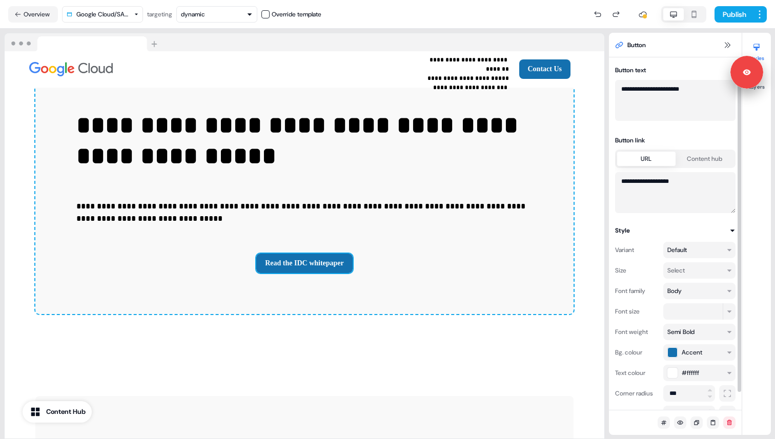
click at [662, 117] on textarea "**********" at bounding box center [675, 100] width 120 height 41
type textarea "**********"
click at [668, 186] on textarea "**********" at bounding box center [675, 192] width 120 height 41
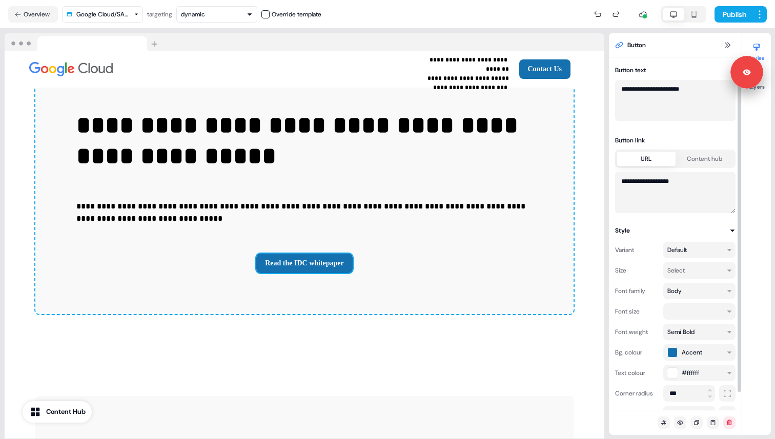
paste textarea "**********"
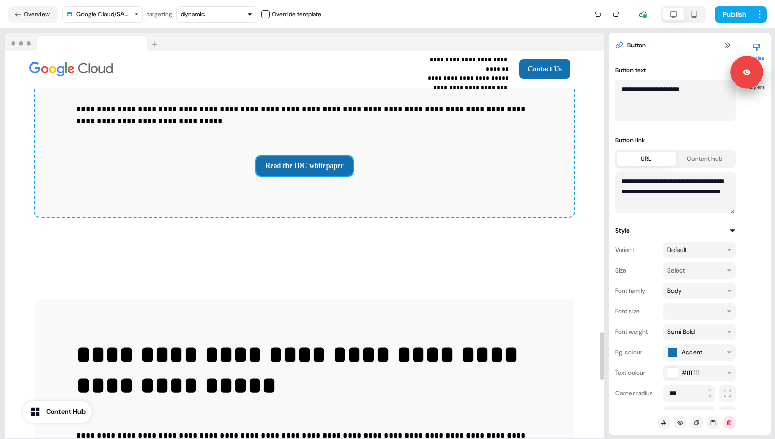
scroll to position [2310, 0]
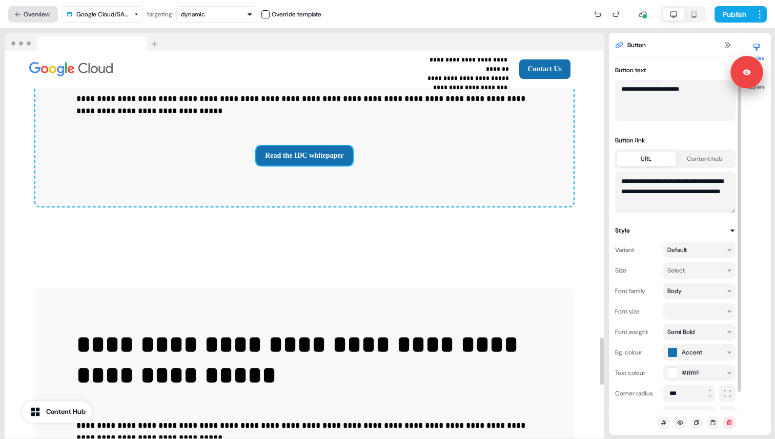
type textarea "**********"
click at [39, 16] on button "Overview" at bounding box center [33, 14] width 50 height 16
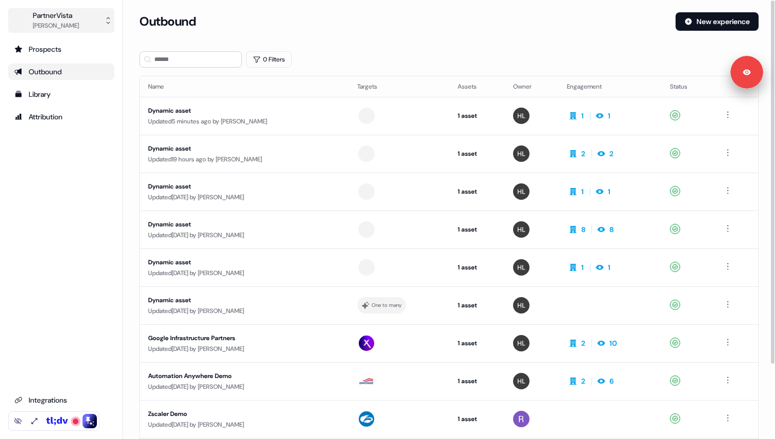
click at [55, 21] on div "[PERSON_NAME]" at bounding box center [56, 26] width 46 height 10
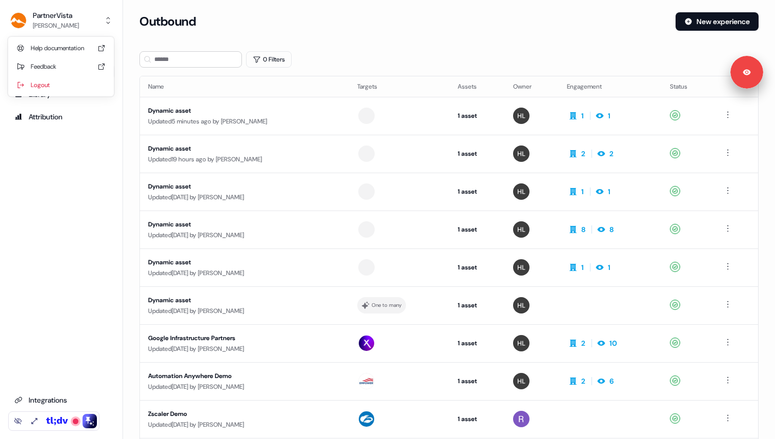
click at [238, 31] on div "PartnerVista [PERSON_NAME] Help documentation Feedback Logout Prospects Outboun…" at bounding box center [387, 219] width 775 height 439
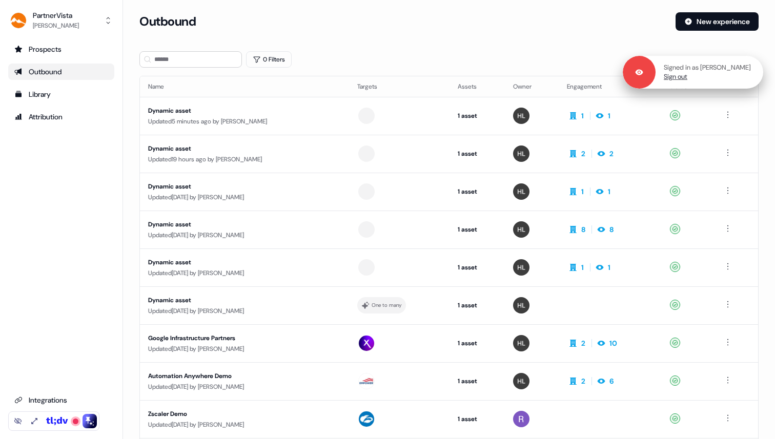
click at [687, 79] on link "Sign out" at bounding box center [676, 76] width 24 height 9
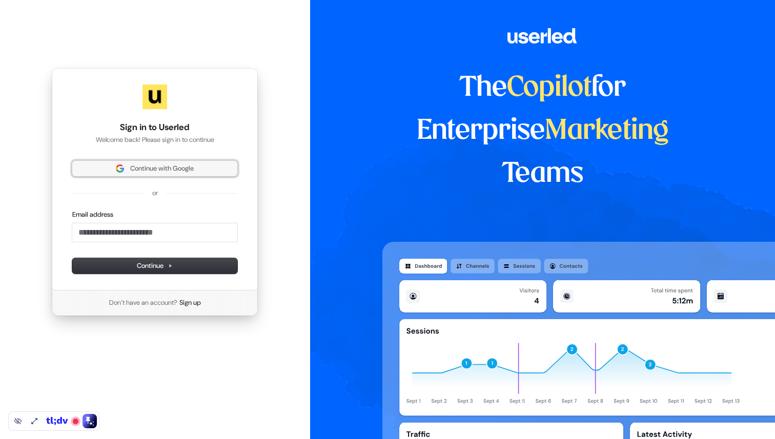
click at [150, 169] on span "Continue with Google" at bounding box center [162, 168] width 64 height 9
